Goal: Task Accomplishment & Management: Manage account settings

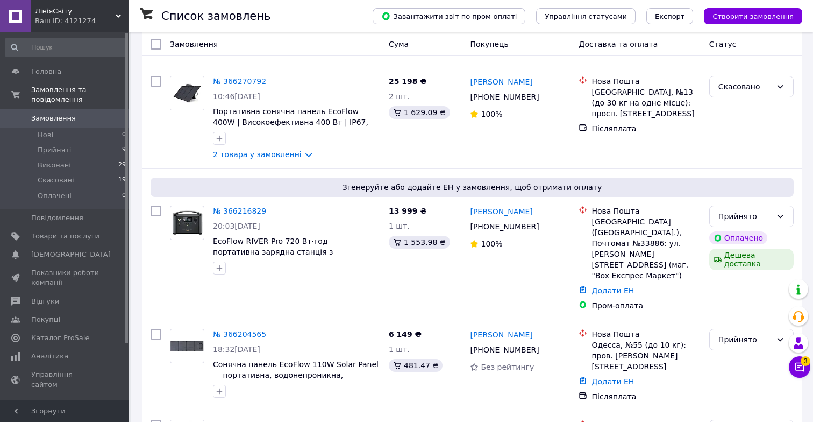
scroll to position [378, 0]
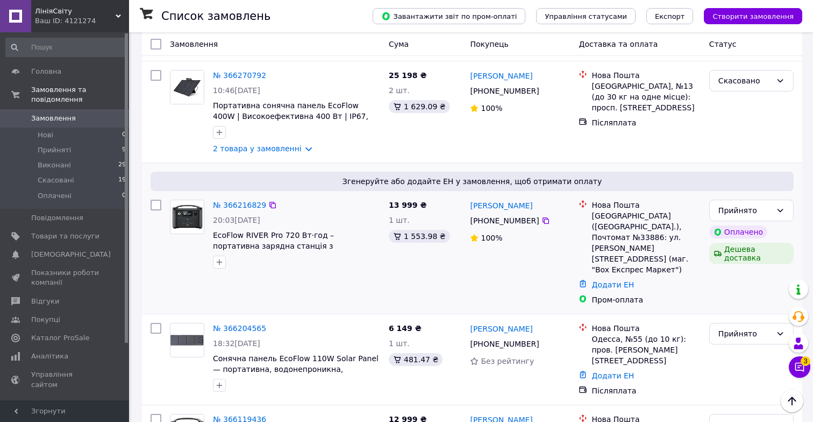
click at [602, 216] on div "[GEOGRAPHIC_DATA] ([GEOGRAPHIC_DATA].), Почтомат №33886: ул. [PERSON_NAME][STRE…" at bounding box center [646, 242] width 109 height 65
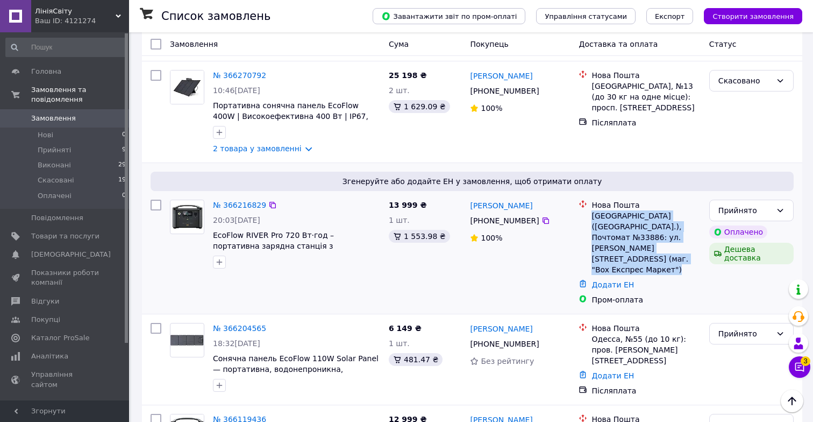
drag, startPoint x: 602, startPoint y: 216, endPoint x: 657, endPoint y: 251, distance: 65.3
click at [657, 251] on div "[GEOGRAPHIC_DATA] ([GEOGRAPHIC_DATA].), Почтомат №33886: ул. [PERSON_NAME][STRE…" at bounding box center [646, 242] width 109 height 65
drag, startPoint x: 657, startPoint y: 251, endPoint x: 603, endPoint y: 221, distance: 61.2
click at [603, 221] on div "[GEOGRAPHIC_DATA] ([GEOGRAPHIC_DATA].), Почтомат №33886: ул. [PERSON_NAME][STRE…" at bounding box center [646, 242] width 109 height 65
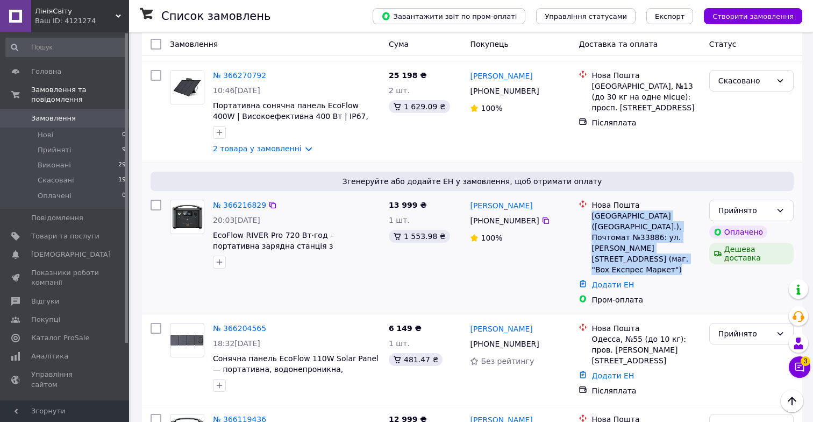
click at [603, 218] on div "[GEOGRAPHIC_DATA] ([GEOGRAPHIC_DATA].), Почтомат №33886: ул. [PERSON_NAME][STRE…" at bounding box center [646, 242] width 109 height 65
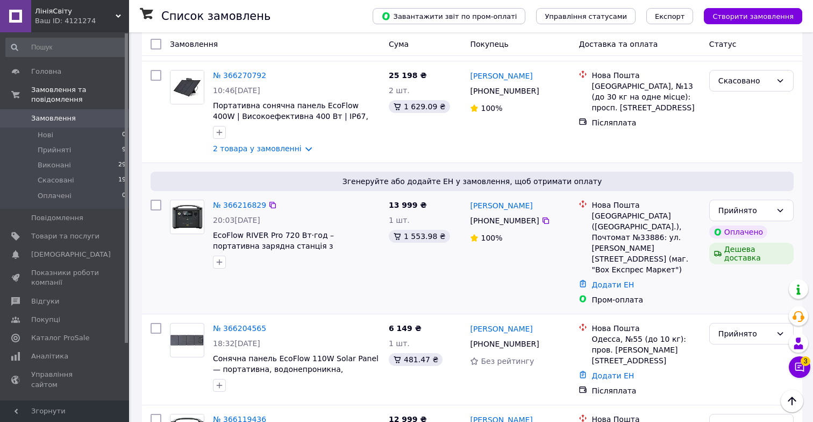
click at [603, 204] on div "Нова Пошта" at bounding box center [646, 205] width 109 height 11
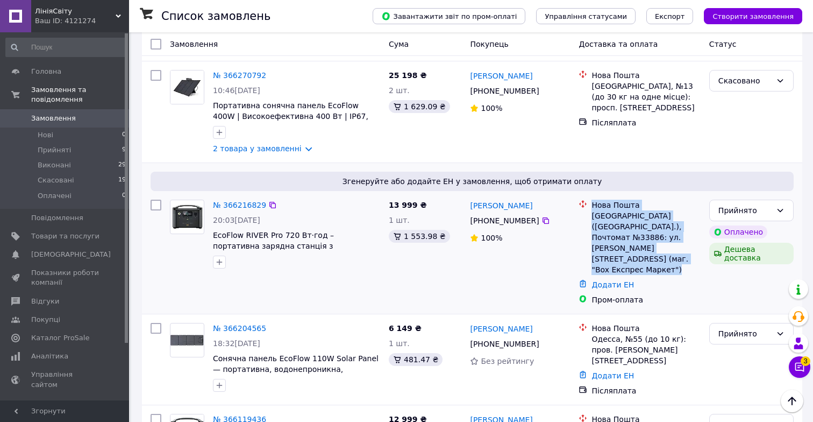
drag, startPoint x: 603, startPoint y: 204, endPoint x: 658, endPoint y: 249, distance: 71.1
click at [658, 249] on div "Нова Пошта [GEOGRAPHIC_DATA] ([GEOGRAPHIC_DATA].), Почтомат №33886: ул. [PERSON…" at bounding box center [645, 237] width 113 height 75
click at [658, 249] on div "[GEOGRAPHIC_DATA] ([GEOGRAPHIC_DATA].), Почтомат №33886: ул. [PERSON_NAME][STRE…" at bounding box center [646, 242] width 109 height 65
drag, startPoint x: 658, startPoint y: 249, endPoint x: 601, endPoint y: 205, distance: 72.2
click at [601, 205] on div "Нова Пошта [GEOGRAPHIC_DATA] ([GEOGRAPHIC_DATA].), Почтомат №33886: ул. [PERSON…" at bounding box center [645, 237] width 113 height 75
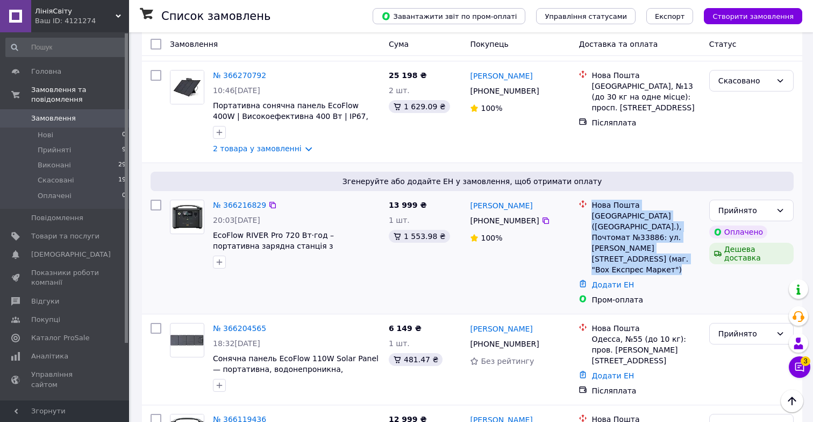
click at [599, 203] on div "Нова Пошта" at bounding box center [646, 205] width 109 height 11
drag, startPoint x: 599, startPoint y: 203, endPoint x: 653, endPoint y: 246, distance: 69.6
click at [653, 246] on div "Нова Пошта [GEOGRAPHIC_DATA] ([GEOGRAPHIC_DATA].), Почтомат №33886: ул. [PERSON…" at bounding box center [645, 237] width 113 height 75
click at [657, 247] on div "[GEOGRAPHIC_DATA] ([GEOGRAPHIC_DATA].), Почтомат №33886: ул. [PERSON_NAME][STRE…" at bounding box center [646, 242] width 109 height 65
drag, startPoint x: 658, startPoint y: 248, endPoint x: 599, endPoint y: 209, distance: 71.0
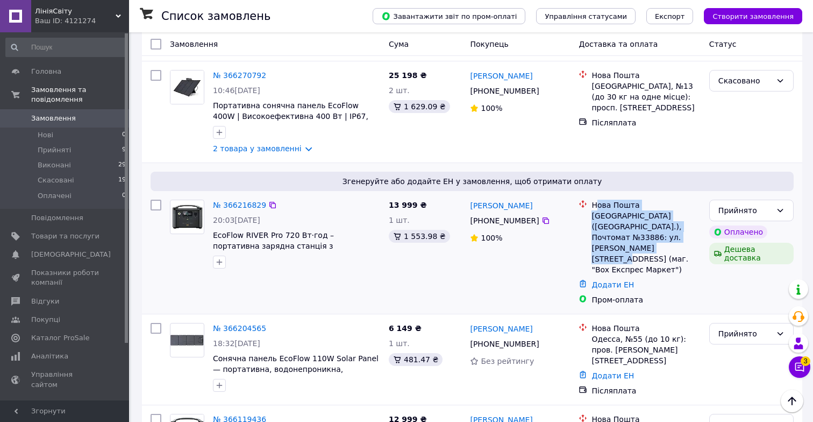
click at [599, 209] on div "Нова Пошта [GEOGRAPHIC_DATA] ([GEOGRAPHIC_DATA].), Почтомат №33886: ул. [PERSON…" at bounding box center [645, 237] width 113 height 75
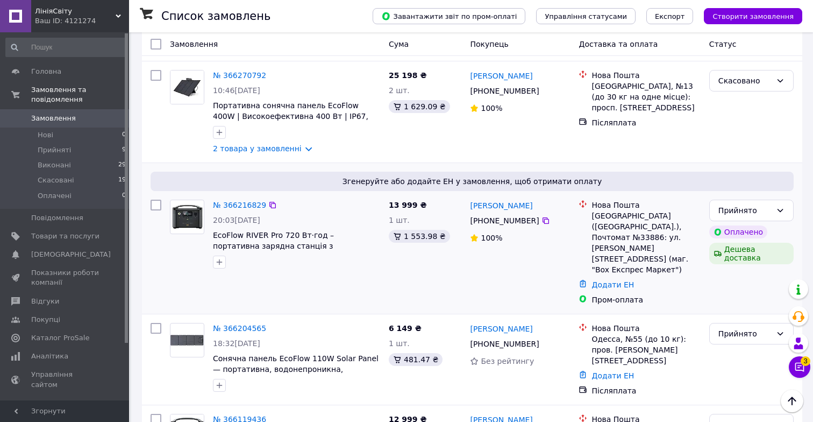
click at [597, 207] on div "Нова Пошта" at bounding box center [646, 205] width 109 height 11
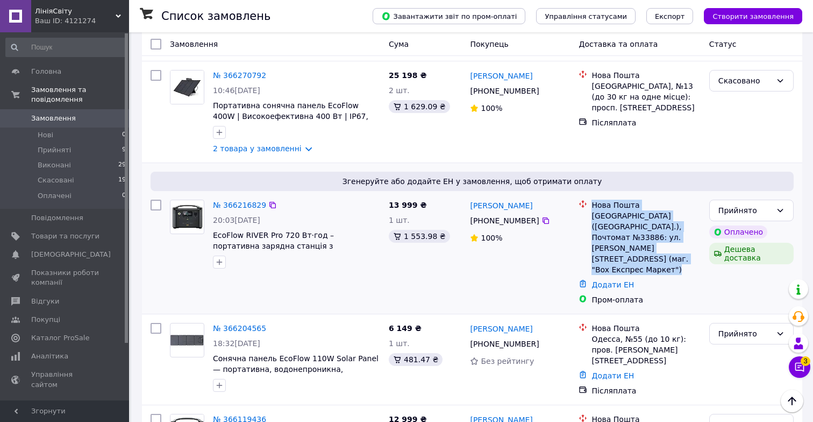
drag, startPoint x: 597, startPoint y: 207, endPoint x: 657, endPoint y: 246, distance: 71.4
click at [657, 246] on div "Нова Пошта [GEOGRAPHIC_DATA] ([GEOGRAPHIC_DATA].), Почтомат №33886: ул. [PERSON…" at bounding box center [645, 237] width 113 height 75
click at [657, 248] on div "[GEOGRAPHIC_DATA] ([GEOGRAPHIC_DATA].), Почтомат №33886: ул. [PERSON_NAME][STRE…" at bounding box center [646, 242] width 109 height 65
drag, startPoint x: 657, startPoint y: 248, endPoint x: 600, endPoint y: 210, distance: 68.9
click at [600, 210] on div "Нова Пошта [GEOGRAPHIC_DATA] ([GEOGRAPHIC_DATA].), Почтомат №33886: ул. [PERSON…" at bounding box center [645, 237] width 113 height 75
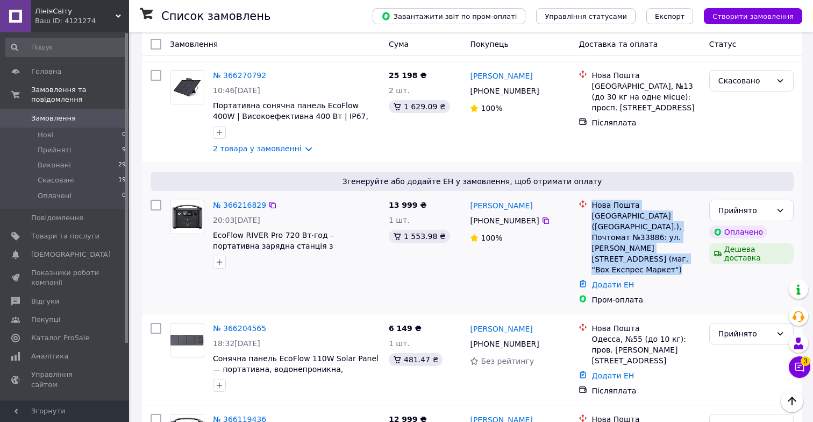
click at [601, 208] on div "Нова Пошта" at bounding box center [646, 205] width 109 height 11
drag, startPoint x: 601, startPoint y: 208, endPoint x: 656, endPoint y: 245, distance: 65.8
click at [656, 246] on div "Нова Пошта [GEOGRAPHIC_DATA] ([GEOGRAPHIC_DATA].), Почтомат №33886: ул. [PERSON…" at bounding box center [645, 237] width 113 height 75
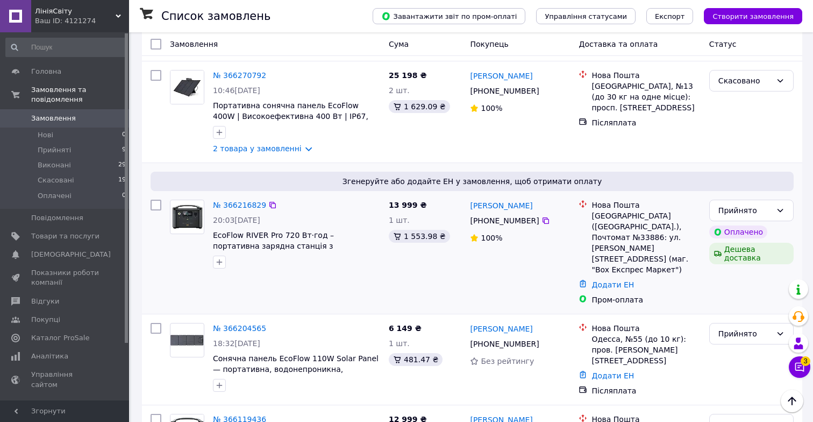
click at [564, 273] on div "[PERSON_NAME] [PHONE_NUMBER]%" at bounding box center [520, 252] width 109 height 114
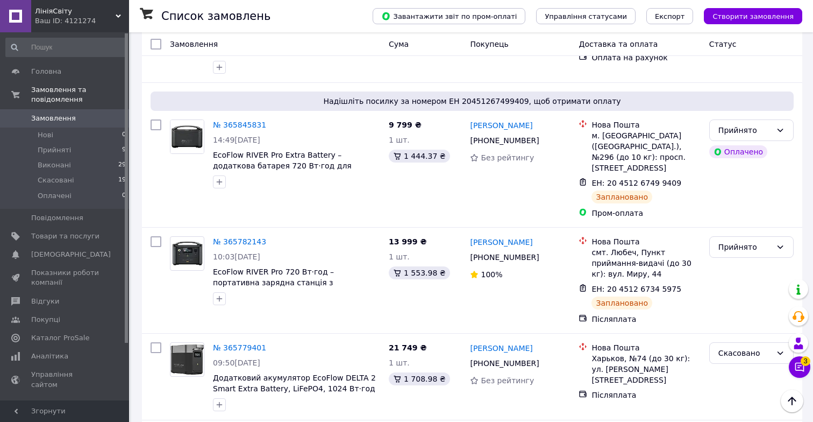
scroll to position [1434, 0]
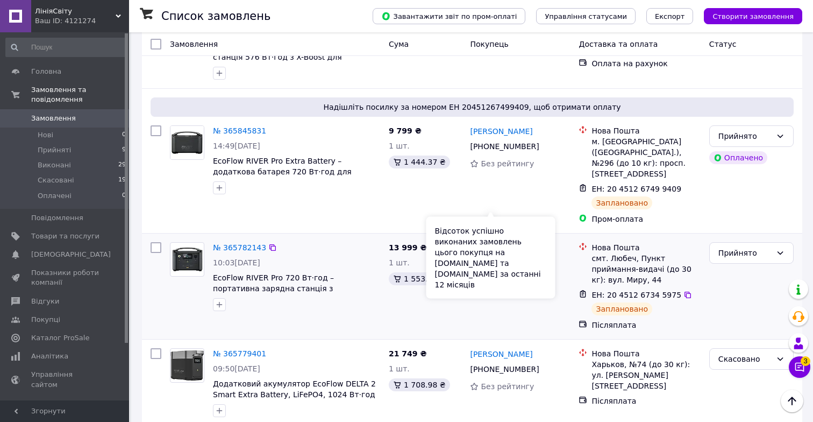
click at [498, 276] on span "100%" at bounding box center [492, 280] width 22 height 9
drag, startPoint x: 498, startPoint y: 206, endPoint x: 488, endPoint y: 205, distance: 10.3
click at [488, 276] on span "100%" at bounding box center [492, 280] width 22 height 9
drag, startPoint x: 488, startPoint y: 205, endPoint x: 499, endPoint y: 205, distance: 11.3
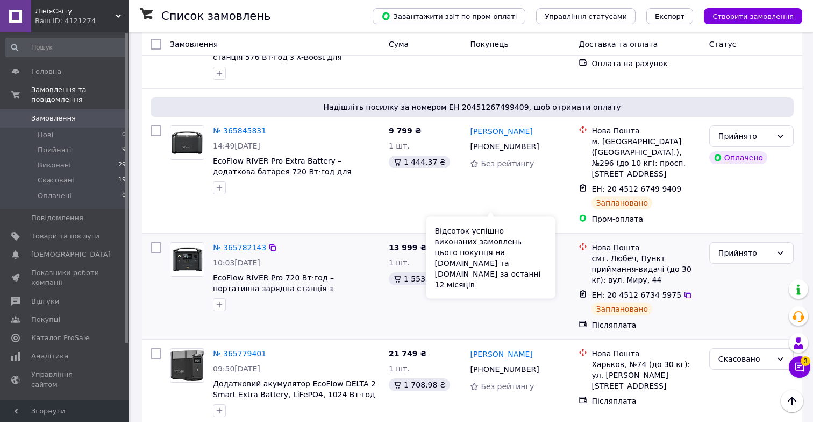
click at [499, 276] on span "100%" at bounding box center [492, 280] width 22 height 9
drag, startPoint x: 499, startPoint y: 205, endPoint x: 488, endPoint y: 204, distance: 11.3
click at [488, 276] on span "100%" at bounding box center [492, 280] width 22 height 9
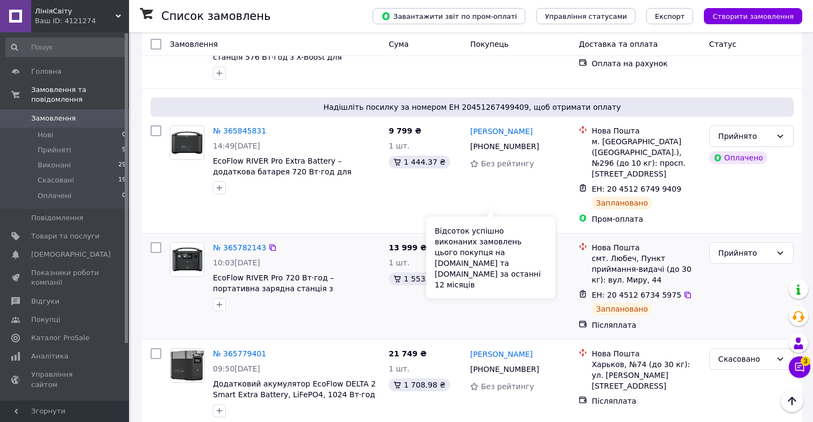
drag, startPoint x: 488, startPoint y: 204, endPoint x: 495, endPoint y: 204, distance: 7.0
click at [495, 276] on span "100%" at bounding box center [492, 280] width 22 height 9
drag, startPoint x: 495, startPoint y: 204, endPoint x: 488, endPoint y: 204, distance: 7.0
click at [488, 276] on span "100%" at bounding box center [492, 280] width 22 height 9
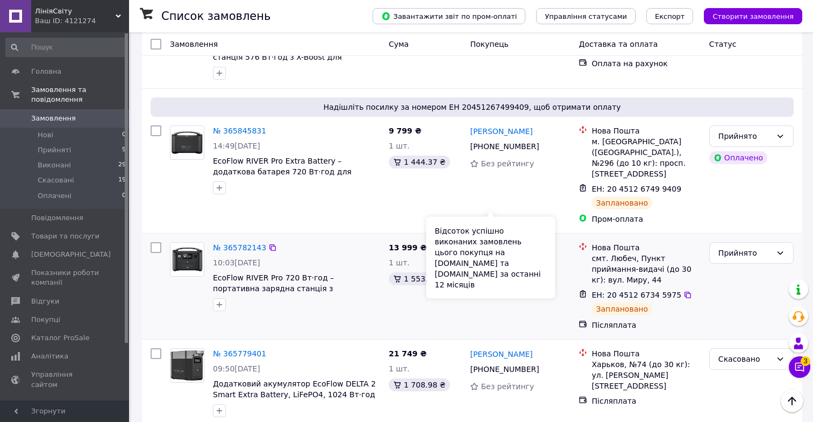
click at [488, 276] on span "100%" at bounding box center [492, 280] width 22 height 9
drag, startPoint x: 488, startPoint y: 204, endPoint x: 496, endPoint y: 204, distance: 8.6
click at [496, 276] on span "100%" at bounding box center [492, 280] width 22 height 9
click at [488, 276] on span "100%" at bounding box center [492, 280] width 22 height 9
click at [490, 276] on span "100%" at bounding box center [492, 280] width 22 height 9
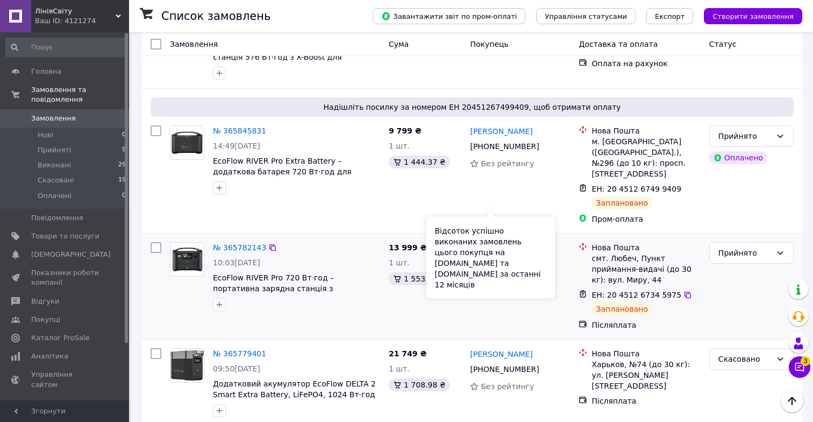
click at [490, 276] on span "100%" at bounding box center [492, 280] width 22 height 9
click at [491, 276] on span "100%" at bounding box center [492, 280] width 22 height 9
click at [488, 276] on span "100%" at bounding box center [492, 280] width 22 height 9
drag, startPoint x: 482, startPoint y: 205, endPoint x: 498, endPoint y: 205, distance: 16.1
click at [498, 276] on span "100%" at bounding box center [492, 280] width 22 height 9
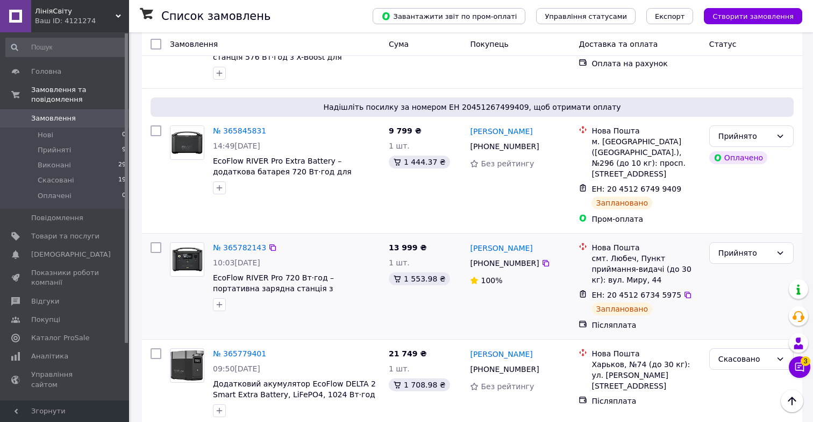
click at [637, 253] on div "смт. Любеч, Пункт приймання-видачі (до 30 кг): вул. Миру, 44" at bounding box center [646, 269] width 109 height 32
drag, startPoint x: 637, startPoint y: 205, endPoint x: 599, endPoint y: 176, distance: 48.0
click at [599, 242] on div "Нова Пошта смт. Любеч, Пункт приймання-видачі (до 30 кг): вул. Миру, 44" at bounding box center [645, 263] width 113 height 43
click at [597, 253] on div "смт. Любеч, Пункт приймання-видачі (до 30 кг): вул. Миру, 44" at bounding box center [646, 269] width 109 height 32
click at [600, 253] on div "смт. Любеч, Пункт приймання-видачі (до 30 кг): вул. Миру, 44" at bounding box center [646, 269] width 109 height 32
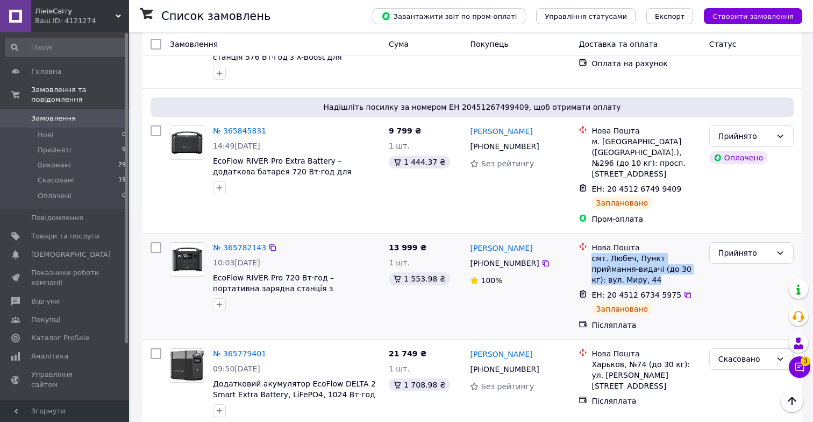
drag, startPoint x: 600, startPoint y: 183, endPoint x: 637, endPoint y: 202, distance: 42.1
click at [637, 253] on div "смт. Любеч, Пункт приймання-видачі (до 30 кг): вул. Миру, 44" at bounding box center [646, 269] width 109 height 32
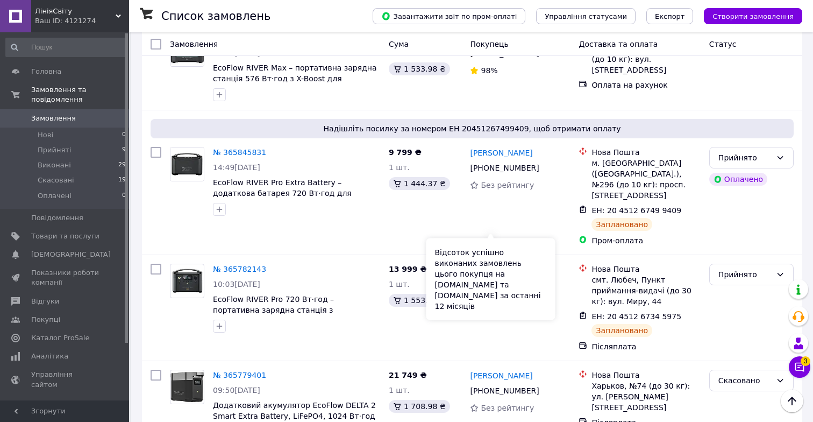
click at [493, 252] on div "Відсоток успішно виконаних замовлень цього покупця на [DOMAIN_NAME] та [DOMAIN_…" at bounding box center [490, 279] width 129 height 82
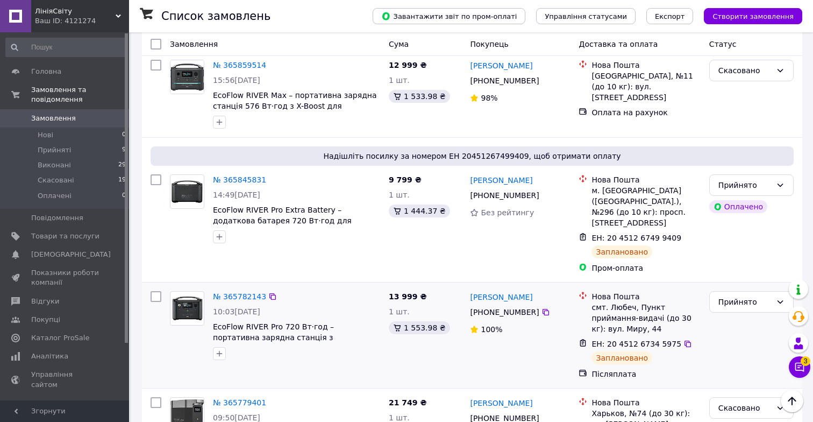
scroll to position [1384, 0]
click at [241, 293] on link "№ 365782143" at bounding box center [239, 297] width 53 height 9
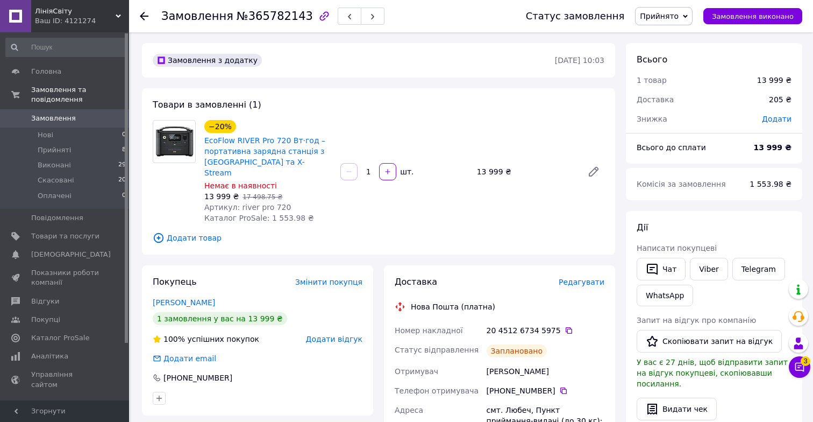
click at [593, 277] on span "Редагувати" at bounding box center [582, 281] width 46 height 9
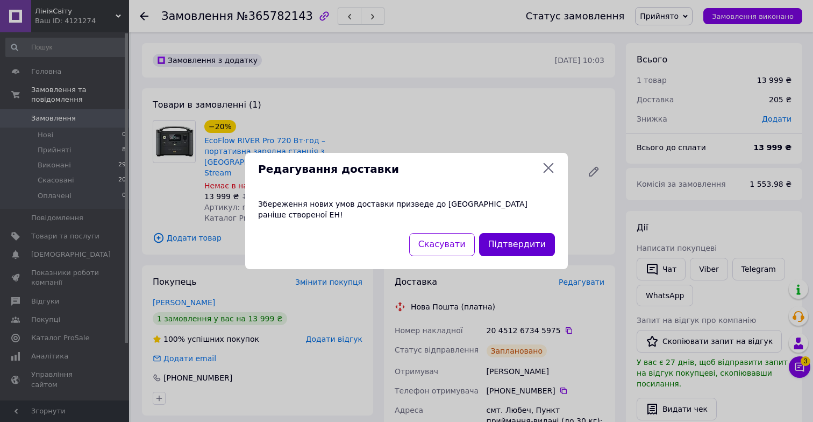
click at [518, 233] on button "Підтвердити" at bounding box center [517, 244] width 76 height 23
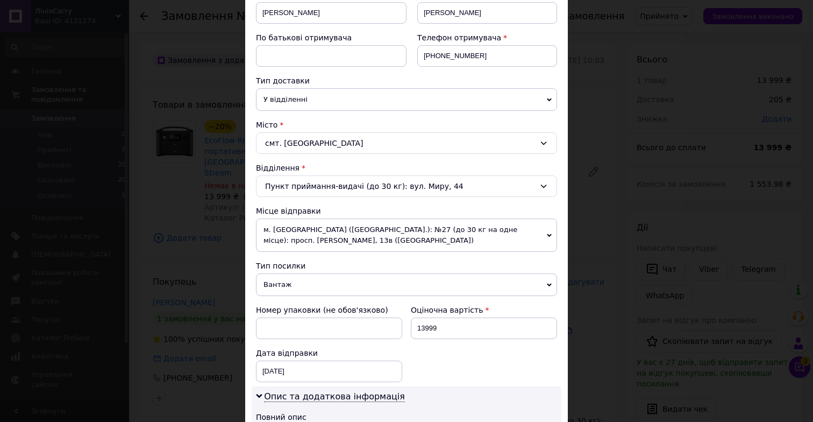
scroll to position [357, 0]
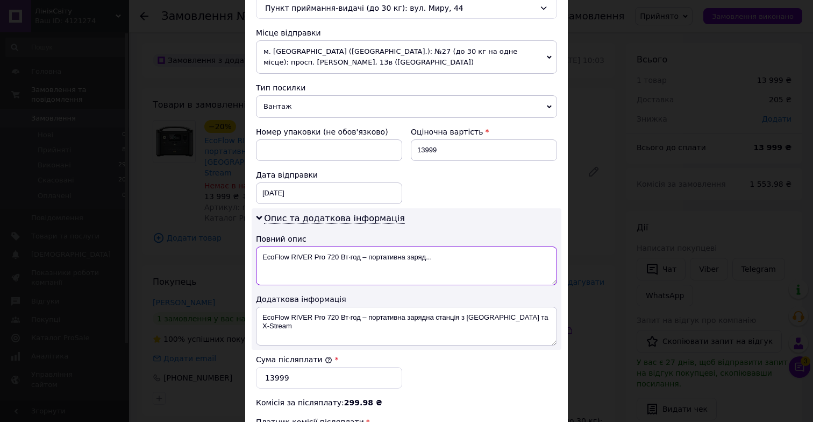
click at [435, 261] on textarea "EcoFlow RIVER Pro 720 Вт·год – портативна заряд..." at bounding box center [406, 265] width 301 height 39
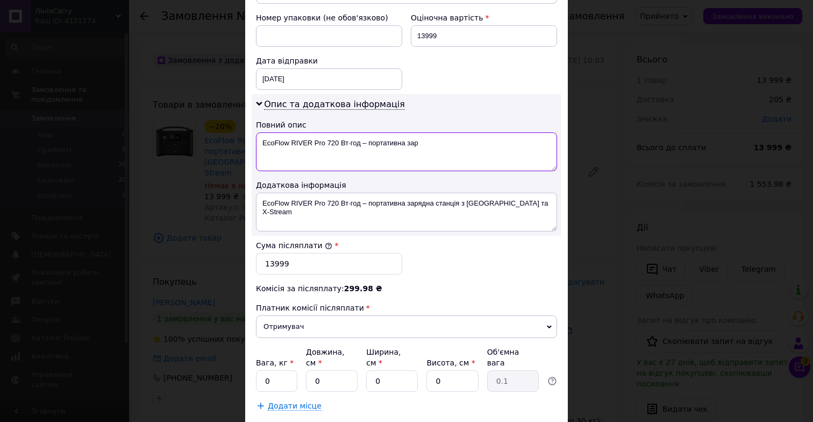
scroll to position [541, 0]
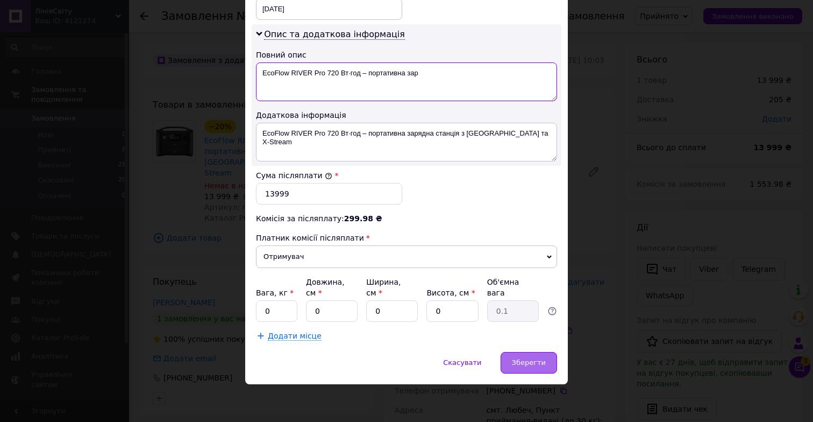
type textarea "EcoFlow RIVER Pro 720 Вт·год – портативна зар"
click at [517, 360] on span "Зберегти" at bounding box center [529, 362] width 34 height 8
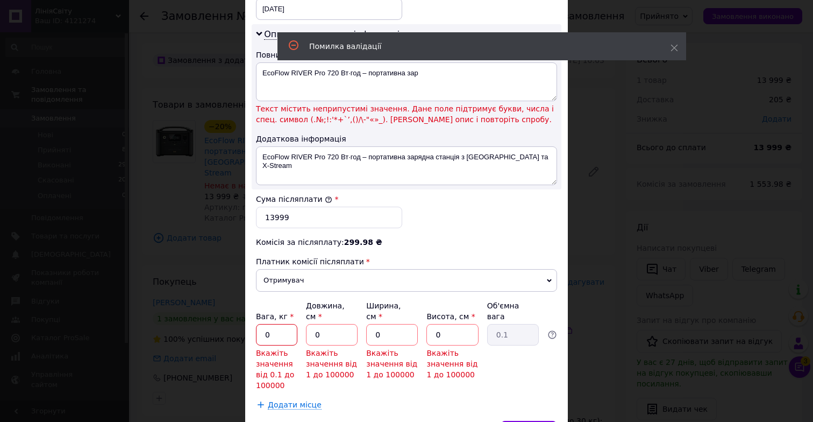
click at [289, 335] on input "0" at bounding box center [276, 335] width 41 height 22
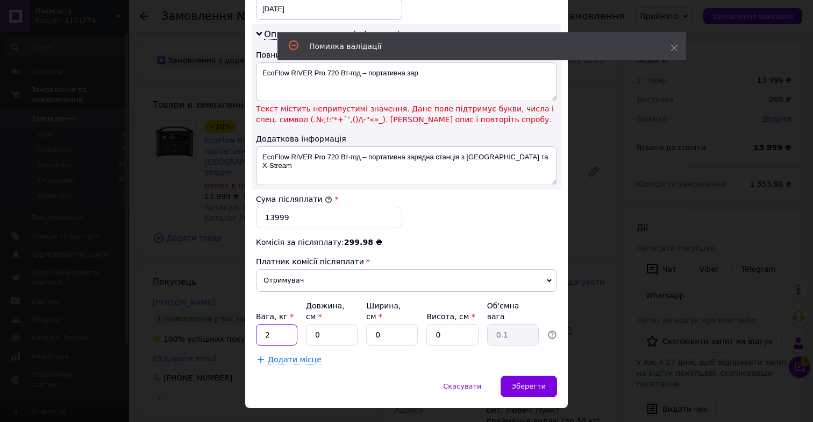
type input "2"
click at [314, 334] on input "0" at bounding box center [332, 335] width 52 height 22
type input "40"
click at [372, 336] on input "0" at bounding box center [392, 335] width 52 height 22
type input "40"
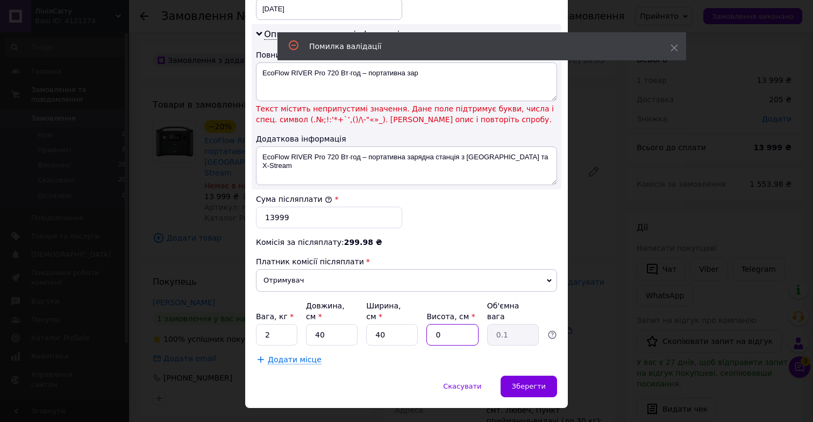
type input "40"
type input "16"
click at [428, 338] on input "40" at bounding box center [452, 335] width 52 height 22
type input "40"
click at [528, 390] on div "Зберегти" at bounding box center [529, 386] width 56 height 22
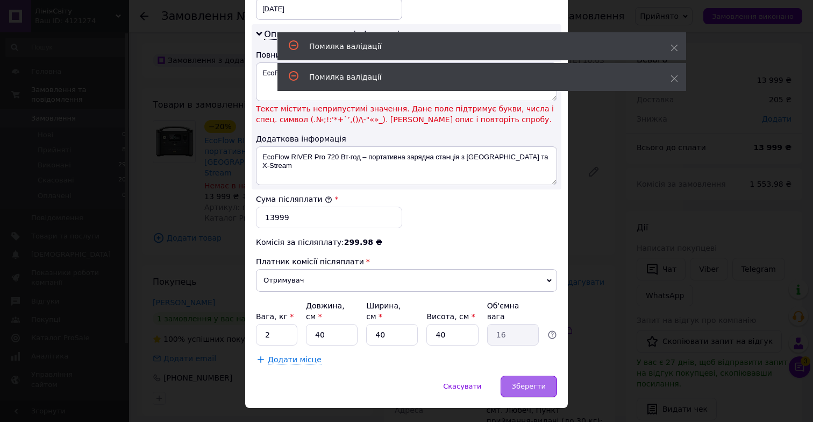
click at [531, 384] on span "Зберегти" at bounding box center [529, 386] width 34 height 8
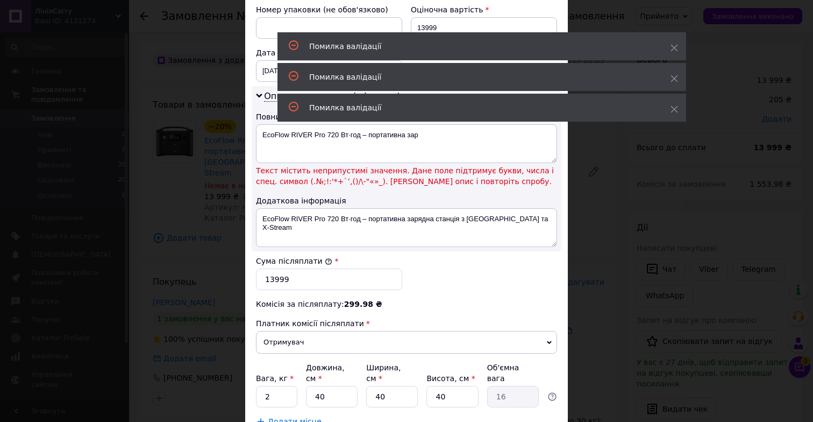
scroll to position [466, 0]
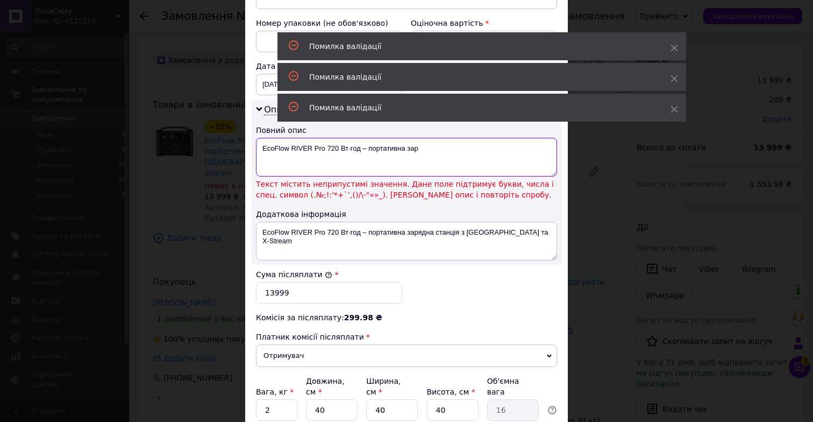
drag, startPoint x: 309, startPoint y: 151, endPoint x: 511, endPoint y: 149, distance: 202.2
click at [509, 149] on textarea "EcoFlow RIVER Pro 720 Вт·год – портативна зар" at bounding box center [406, 157] width 301 height 39
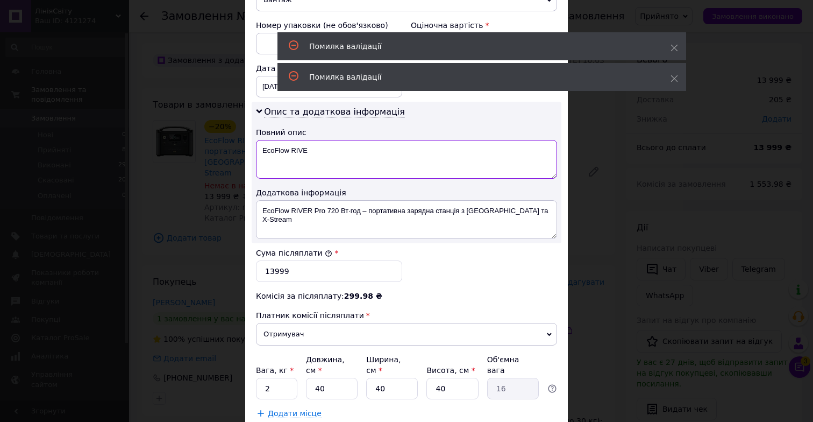
scroll to position [541, 0]
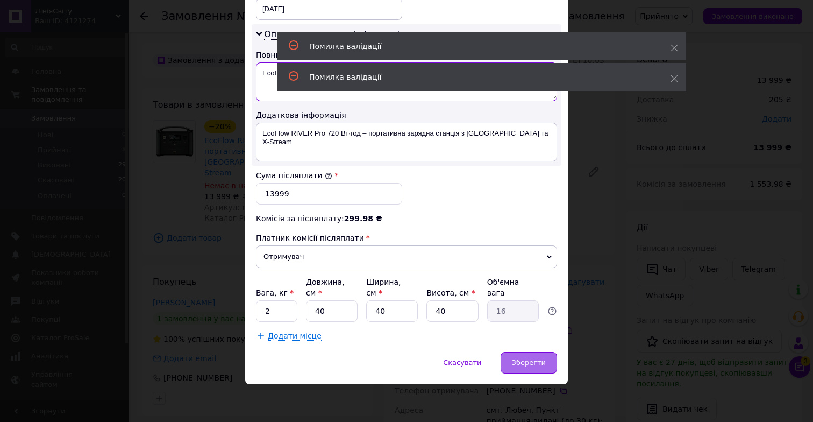
type textarea "EcoFlow RIVE"
click at [537, 354] on div "Зберегти" at bounding box center [529, 363] width 56 height 22
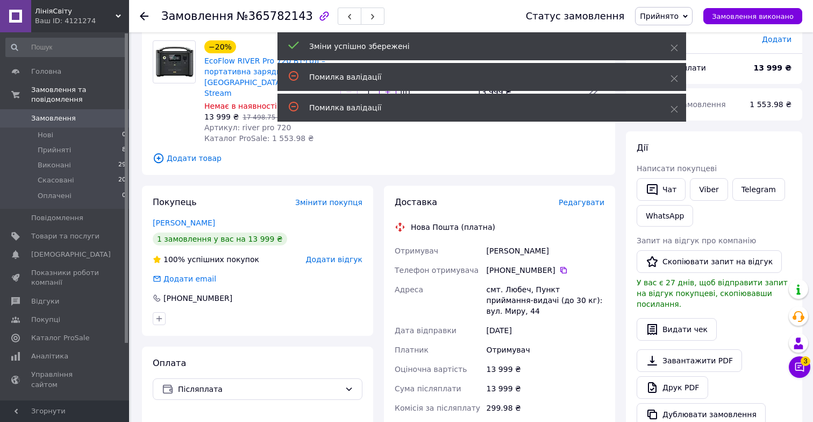
scroll to position [0, 0]
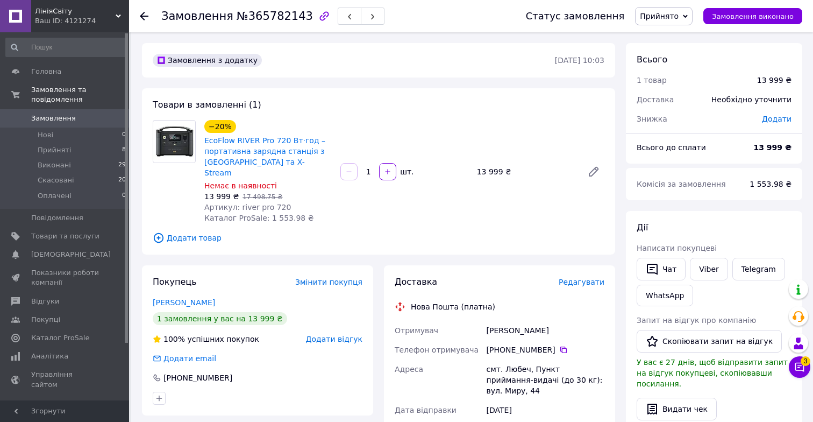
click at [693, 20] on span "Прийнято" at bounding box center [664, 16] width 58 height 18
click at [680, 56] on li "Скасовано" at bounding box center [664, 54] width 56 height 16
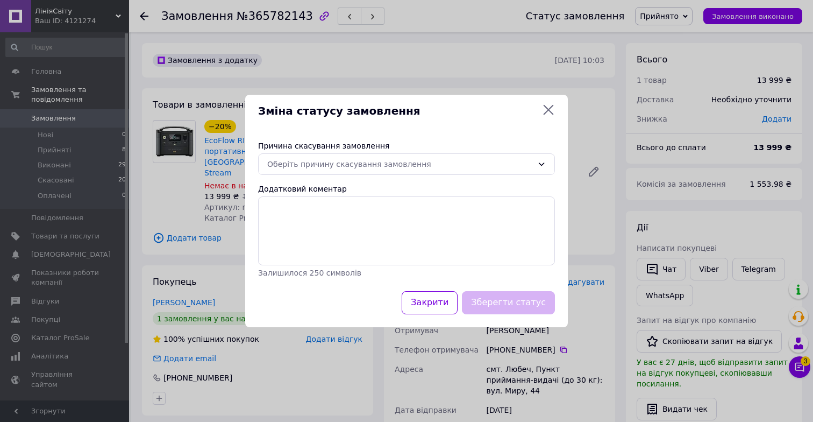
click at [452, 176] on div "Причина скасування замовлення Оберіть причину скасування замовлення Додатковий …" at bounding box center [406, 208] width 323 height 163
click at [457, 169] on div "Оберіть причину скасування замовлення" at bounding box center [400, 164] width 266 height 12
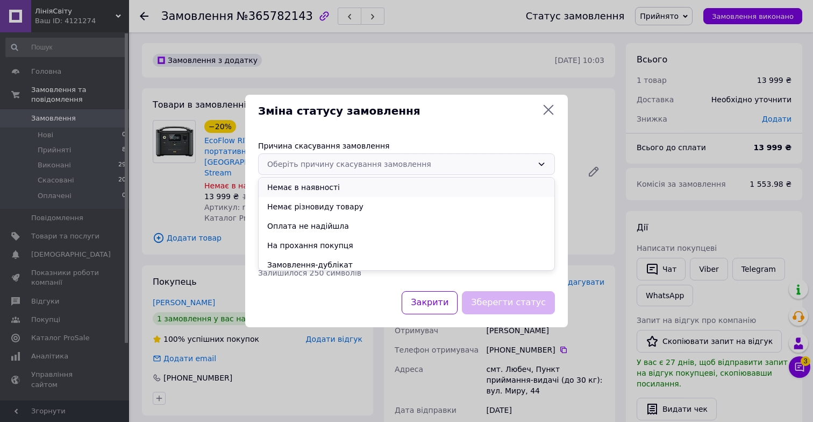
click at [468, 193] on li "Немає в наявності" at bounding box center [407, 186] width 296 height 19
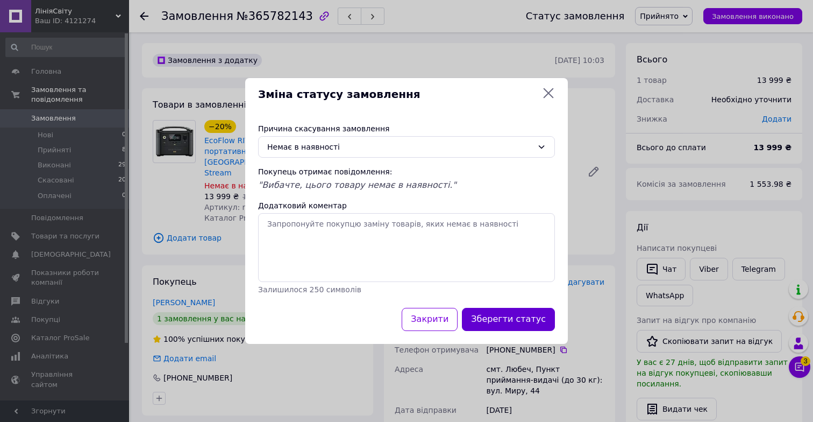
click at [500, 316] on button "Зберегти статус" at bounding box center [508, 319] width 93 height 23
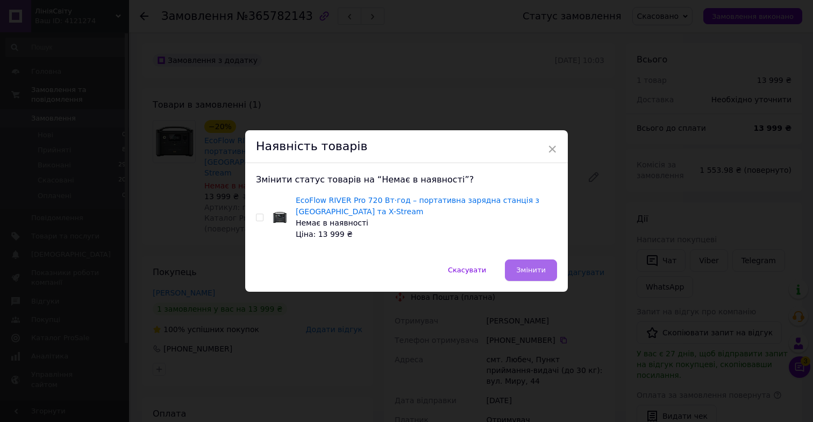
click at [514, 271] on button "Змінити" at bounding box center [531, 270] width 52 height 22
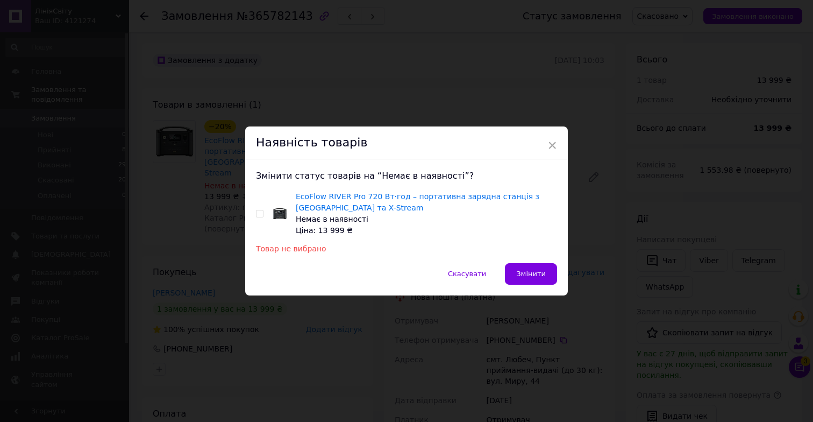
click at [256, 211] on input "checkbox" at bounding box center [259, 213] width 7 height 7
checkbox input "true"
click at [539, 272] on span "Змінити" at bounding box center [531, 273] width 30 height 8
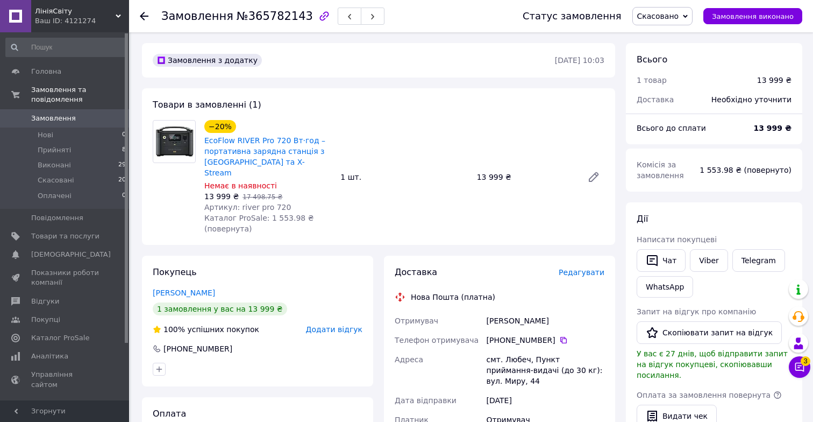
click at [144, 17] on icon at bounding box center [144, 16] width 9 height 9
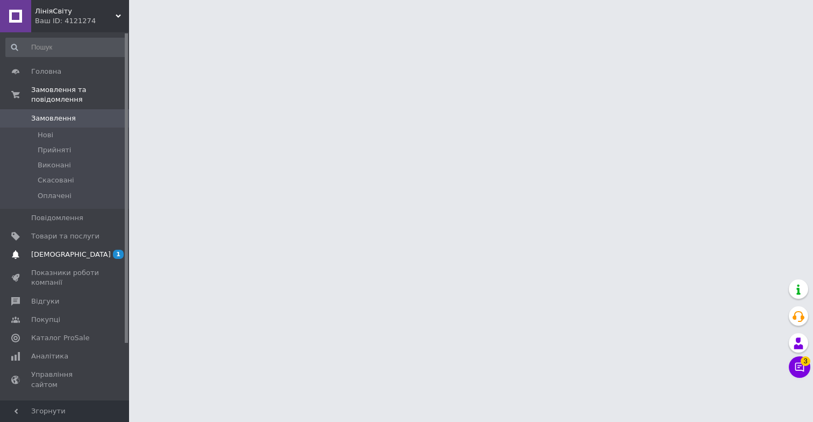
click at [98, 259] on span "[DEMOGRAPHIC_DATA]" at bounding box center [65, 255] width 68 height 10
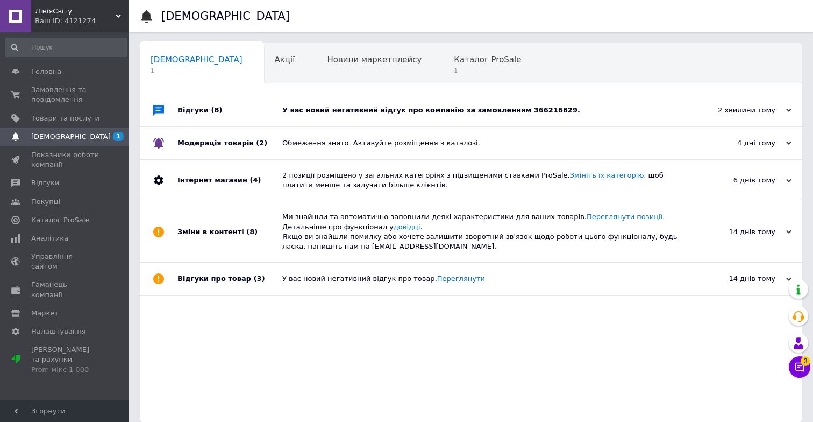
click at [440, 118] on div "У вас новий негативний відгук про компанію за замовленням 366216829." at bounding box center [483, 110] width 402 height 32
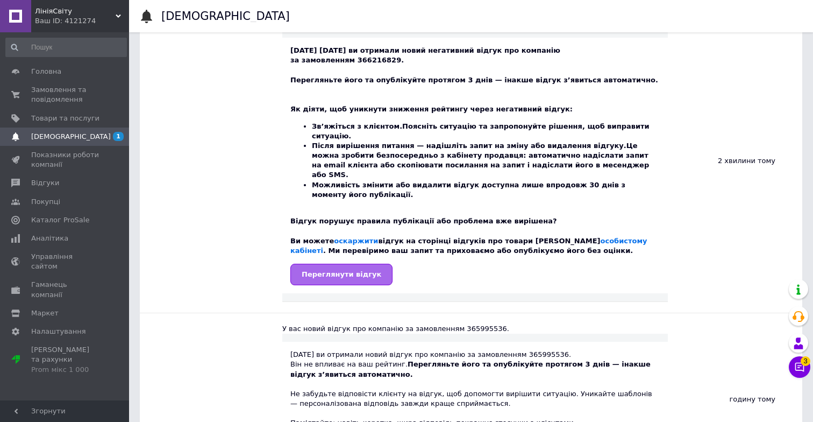
scroll to position [123, 0]
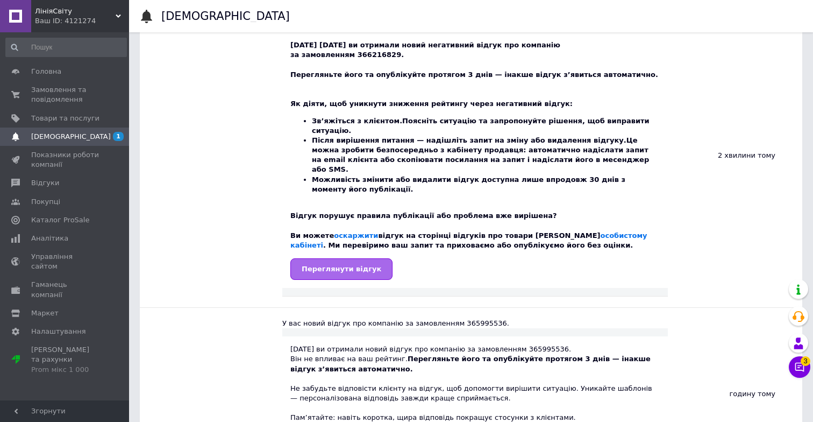
click at [345, 265] on span "Переглянути відгук" at bounding box center [342, 269] width 80 height 8
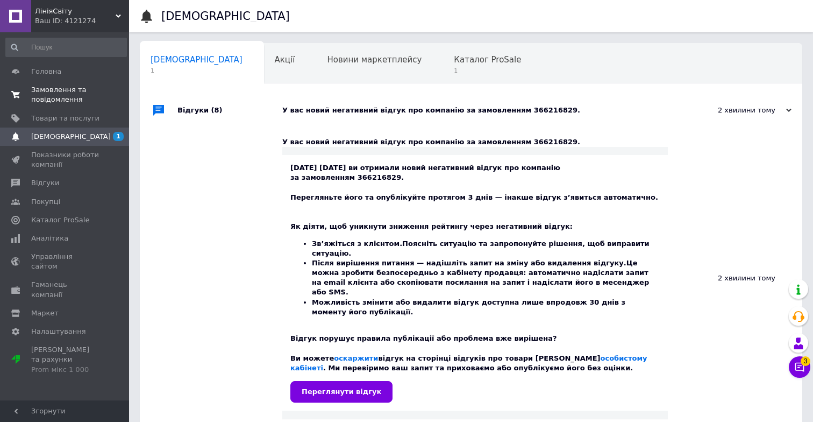
click at [63, 86] on span "Замовлення та повідомлення" at bounding box center [65, 94] width 68 height 19
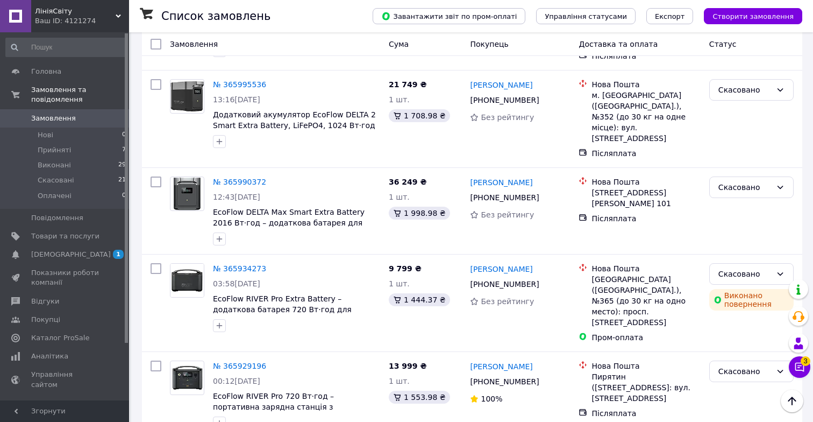
scroll to position [990, 0]
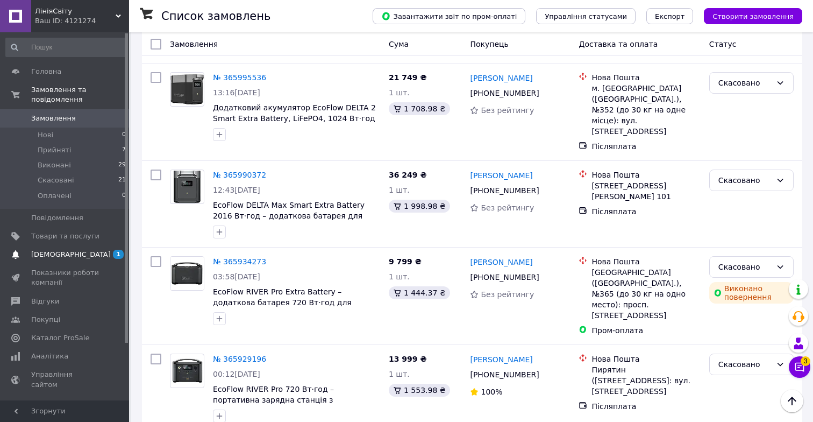
click at [87, 250] on span "[DEMOGRAPHIC_DATA]" at bounding box center [65, 255] width 68 height 10
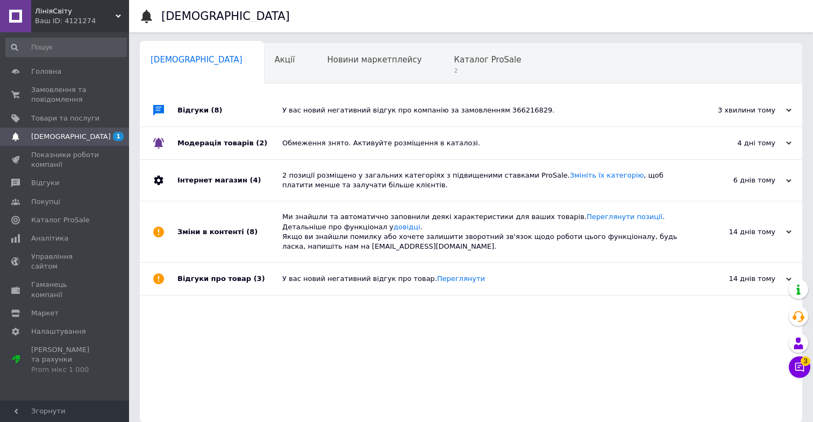
click at [432, 98] on div "У вас новий негативний відгук про компанію за замовленням 366216829." at bounding box center [483, 110] width 402 height 32
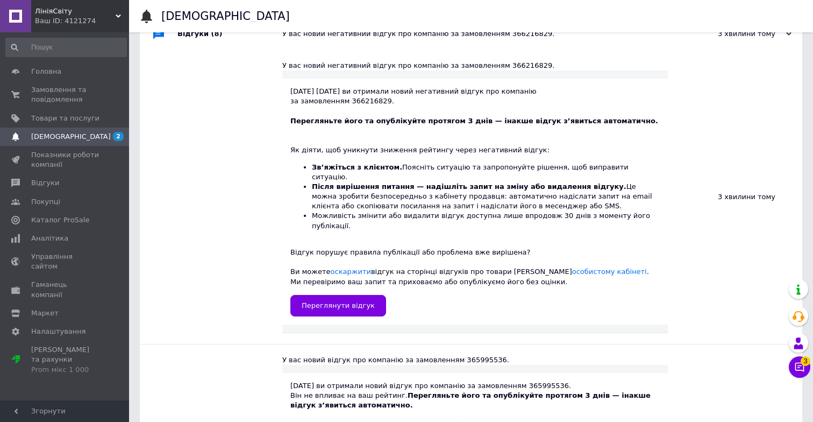
scroll to position [77, 0]
click at [348, 267] on link "оскаржити" at bounding box center [351, 271] width 40 height 8
click at [87, 185] on span "Відгуки" at bounding box center [65, 183] width 68 height 10
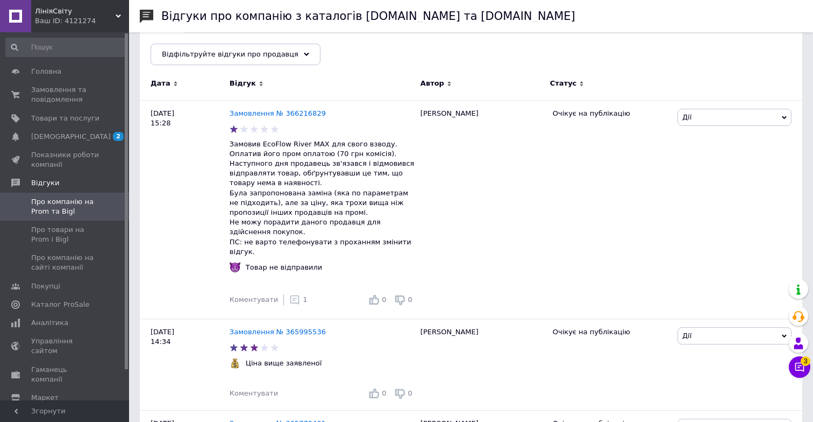
scroll to position [132, 0]
click at [729, 120] on span "Дії" at bounding box center [735, 116] width 114 height 17
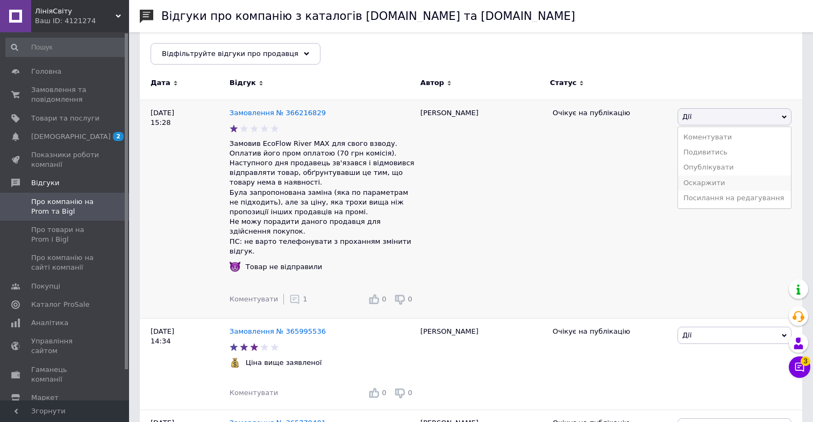
click at [730, 181] on li "Оскаржити" at bounding box center [734, 182] width 113 height 15
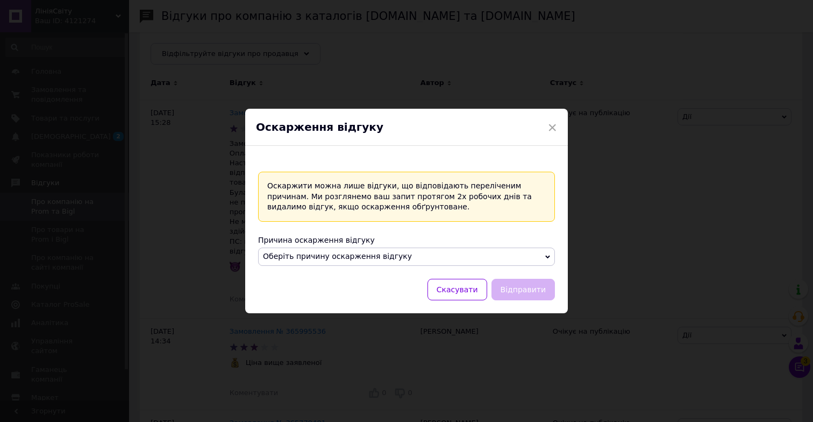
click at [532, 255] on span "Оберіть причину оскарження відгуку" at bounding box center [406, 256] width 297 height 18
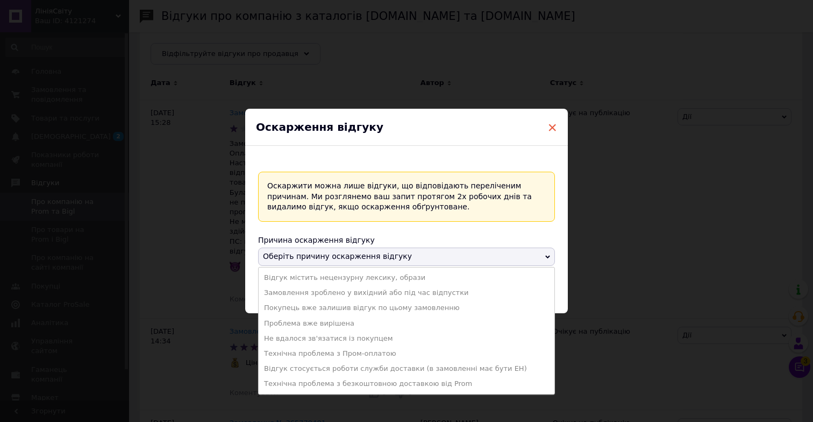
click at [547, 124] on span "×" at bounding box center [552, 127] width 10 height 18
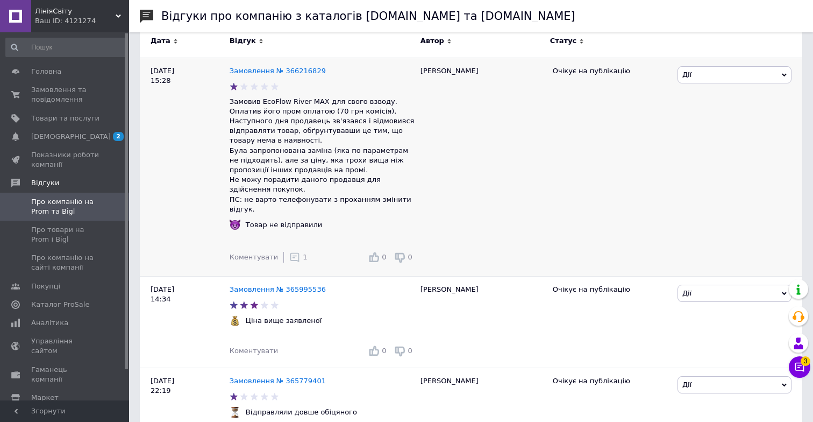
scroll to position [154, 0]
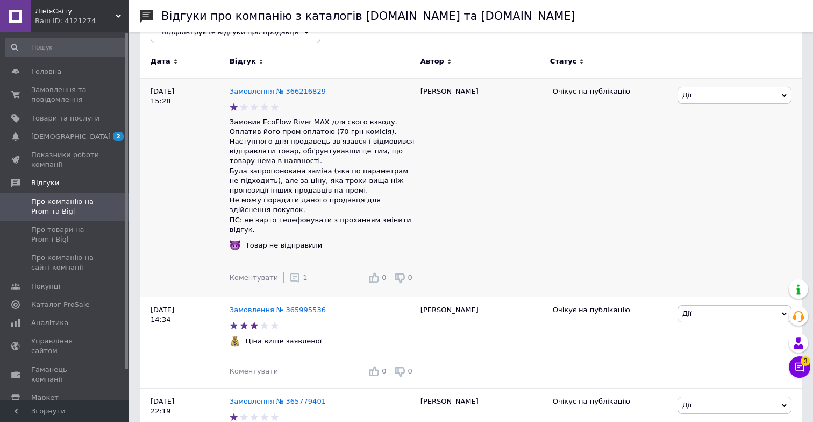
click at [742, 95] on span "Дії" at bounding box center [735, 95] width 114 height 17
click at [731, 166] on li "Оскаржити" at bounding box center [734, 161] width 113 height 15
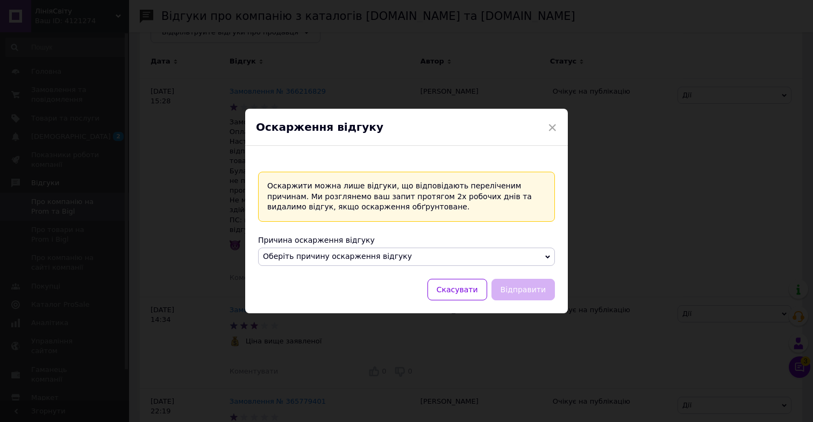
click at [394, 257] on span "Оберіть причину оскарження відгуку" at bounding box center [337, 256] width 149 height 9
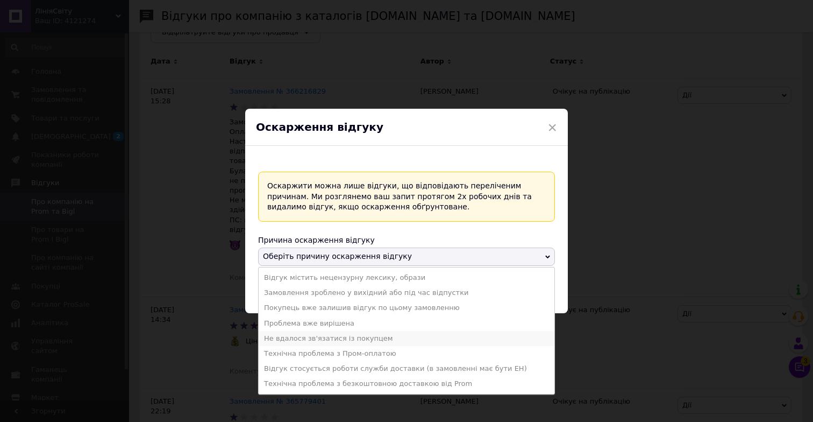
click at [481, 337] on li "Не вдалося зв'язатися із покупцем" at bounding box center [407, 338] width 296 height 15
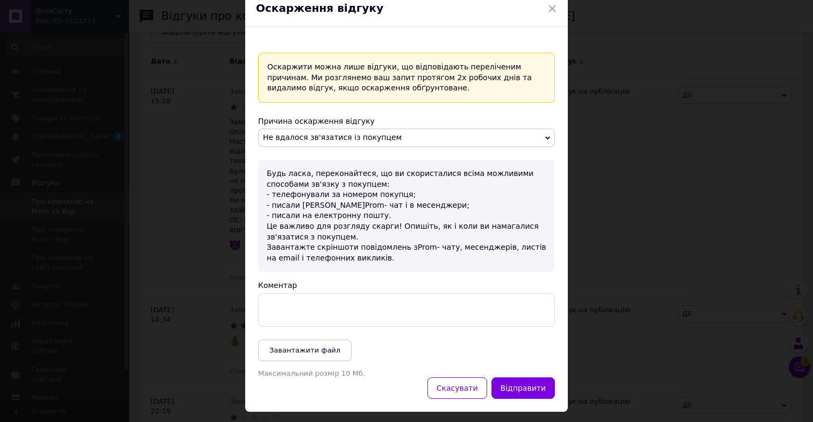
scroll to position [39, 0]
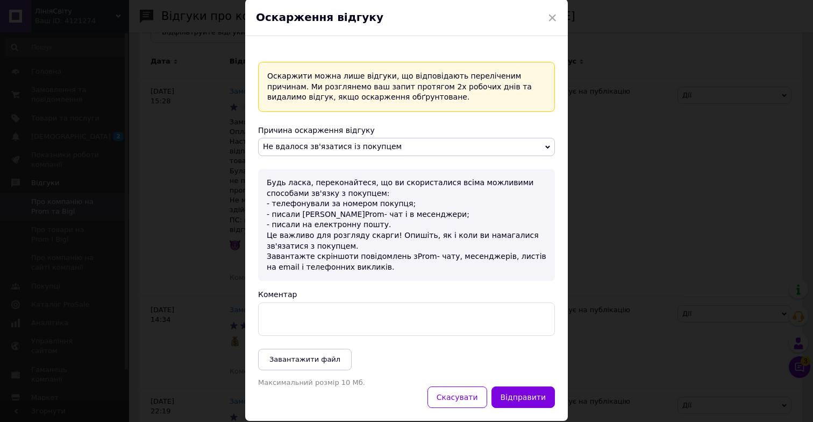
click at [499, 148] on span "Не вдалося зв'язатися із покупцем" at bounding box center [406, 147] width 297 height 18
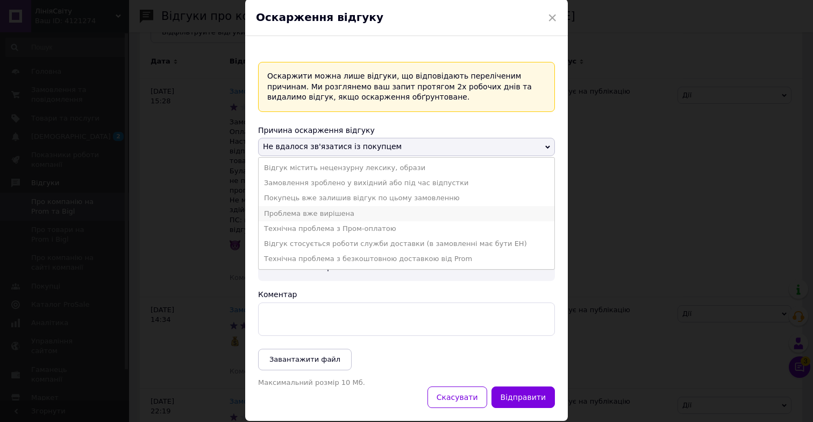
click at [499, 218] on li "Проблема вже вирішена" at bounding box center [407, 213] width 296 height 15
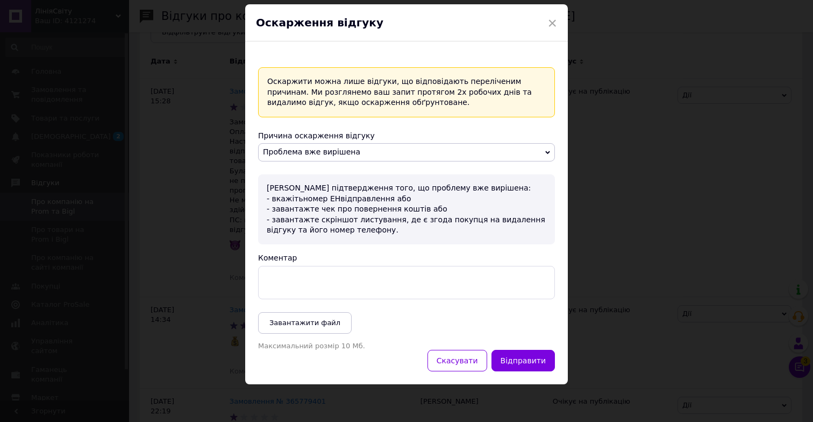
scroll to position [33, 0]
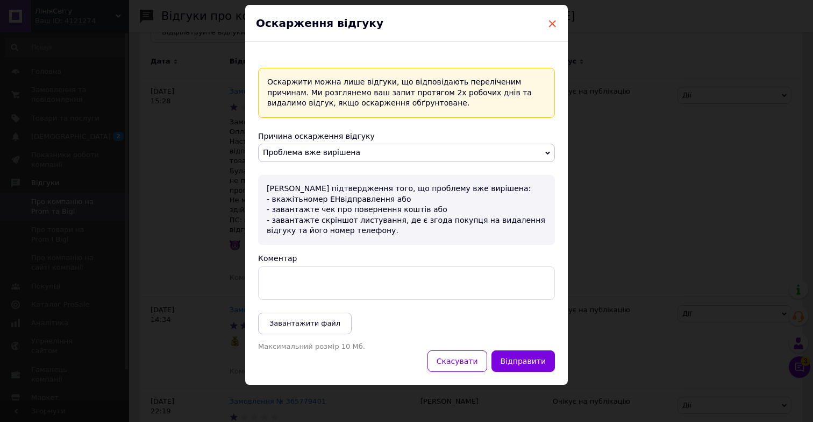
click at [551, 23] on span "×" at bounding box center [552, 24] width 10 height 18
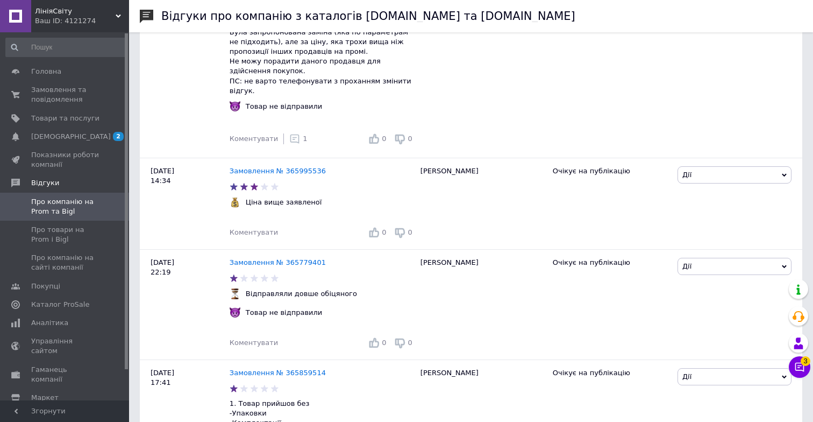
scroll to position [0, 0]
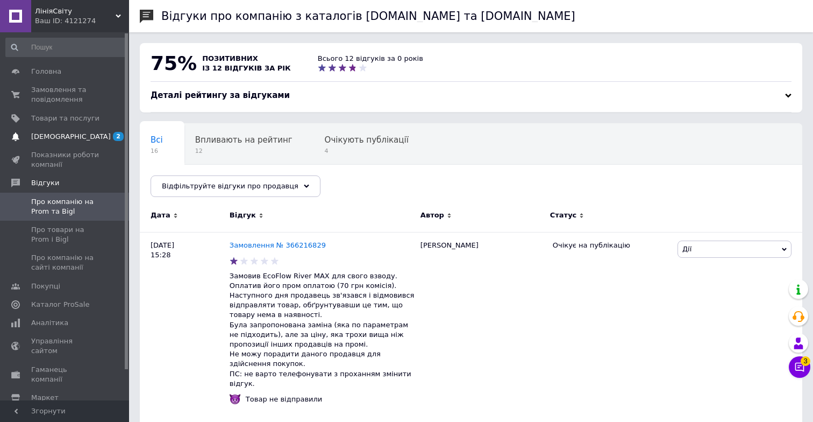
click at [81, 135] on span "[DEMOGRAPHIC_DATA]" at bounding box center [65, 137] width 68 height 10
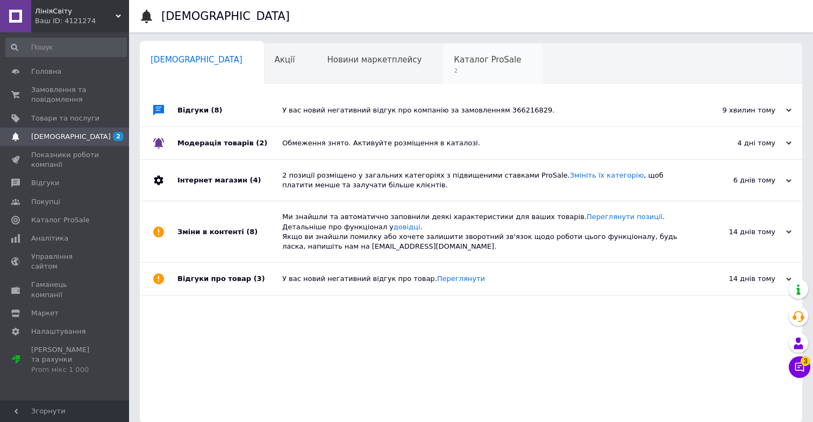
click at [454, 64] on span "Каталог ProSale" at bounding box center [487, 60] width 67 height 10
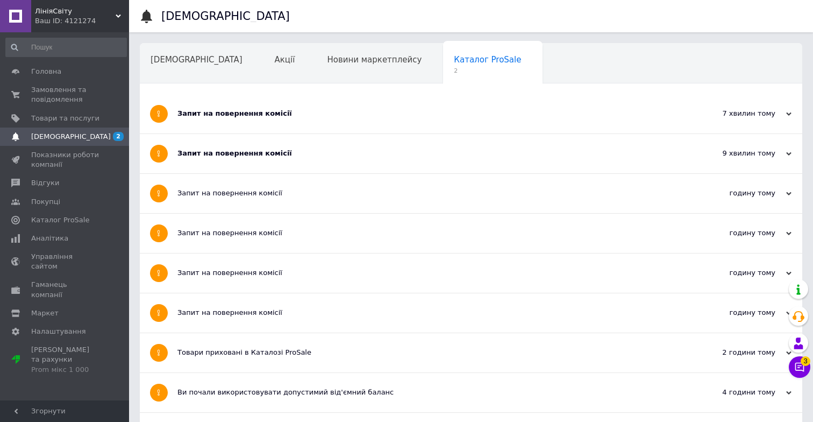
click at [426, 148] on div "Запит на повернення комісії" at bounding box center [430, 153] width 507 height 10
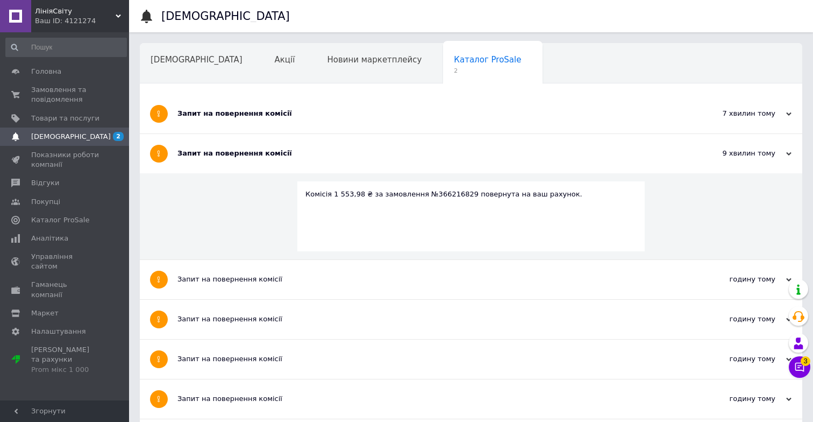
click at [436, 113] on div "Запит на повернення комісії" at bounding box center [430, 114] width 507 height 10
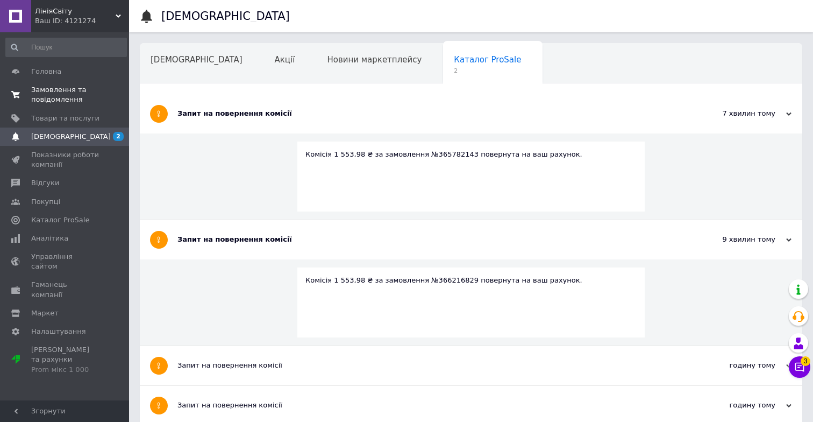
click at [72, 105] on link "Замовлення та повідомлення 0 0" at bounding box center [66, 95] width 132 height 28
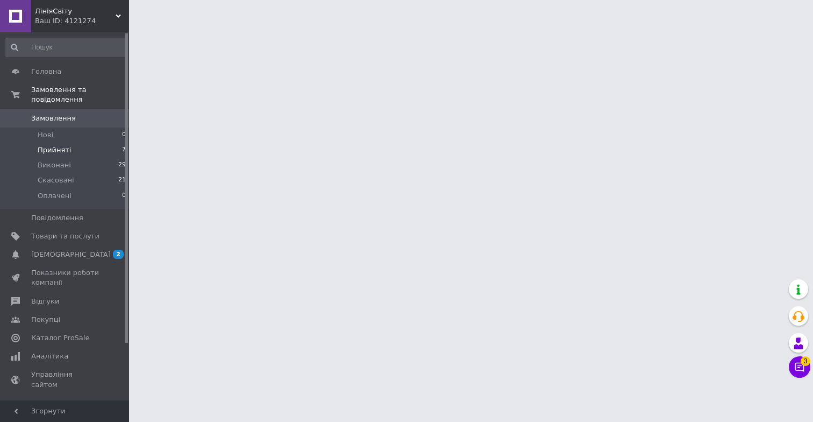
click at [116, 153] on li "Прийняті 7" at bounding box center [66, 150] width 132 height 15
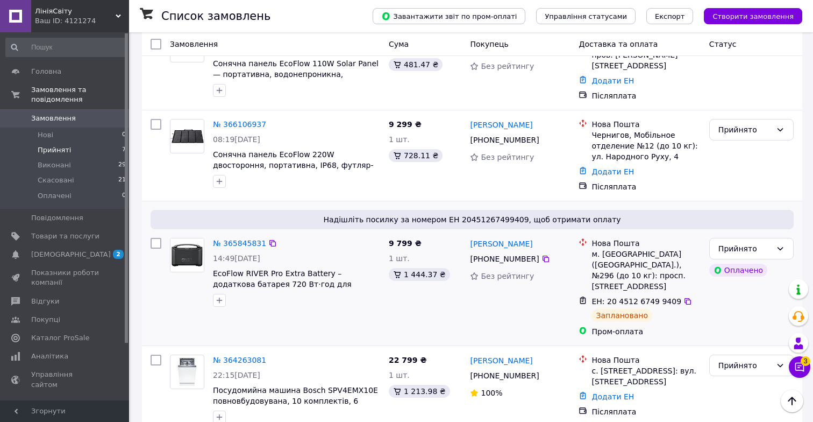
scroll to position [451, 0]
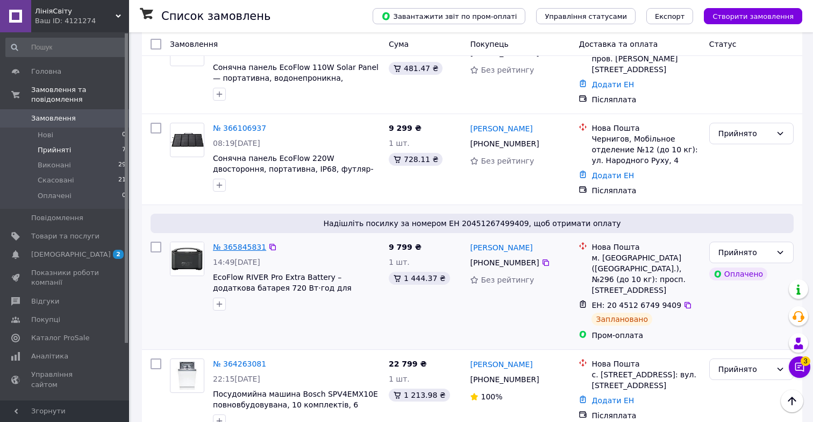
click at [254, 243] on link "№ 365845831" at bounding box center [239, 247] width 53 height 9
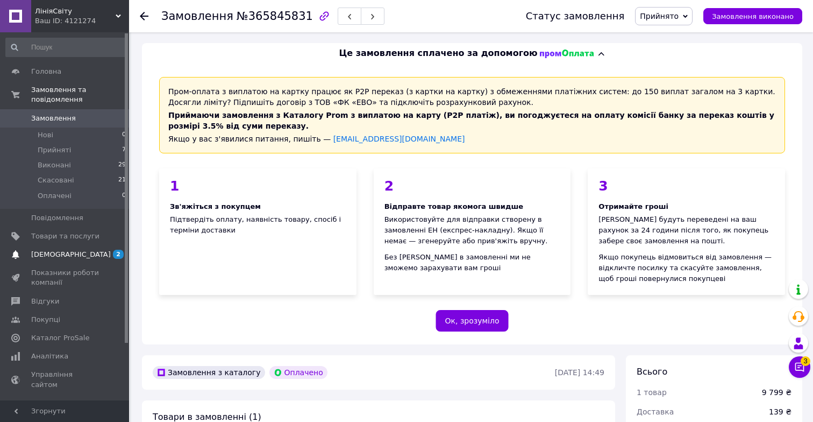
click at [102, 263] on link "Сповіщення 2" at bounding box center [66, 254] width 132 height 18
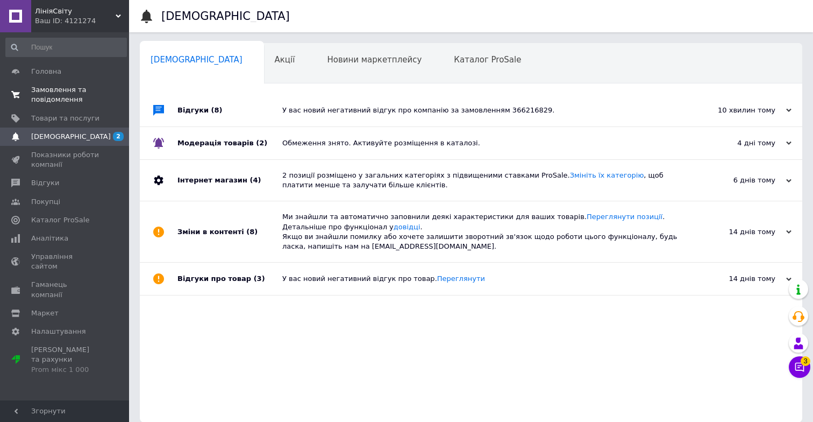
click at [54, 96] on span "Замовлення та повідомлення" at bounding box center [65, 94] width 68 height 19
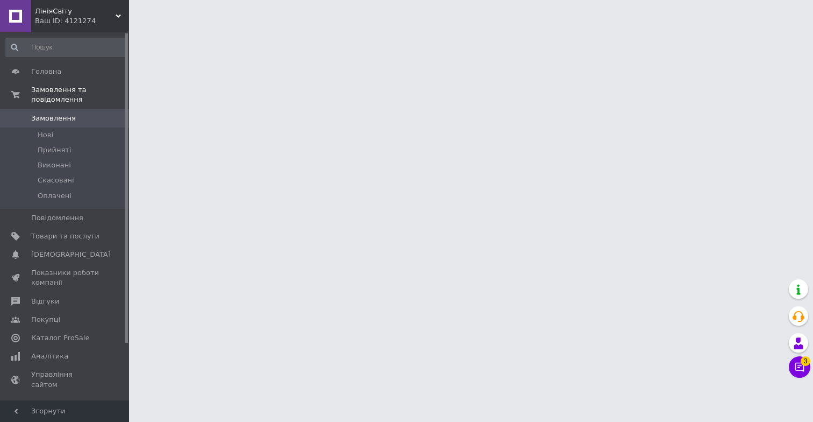
click at [792, 371] on button "Чат з покупцем 3" at bounding box center [800, 367] width 22 height 22
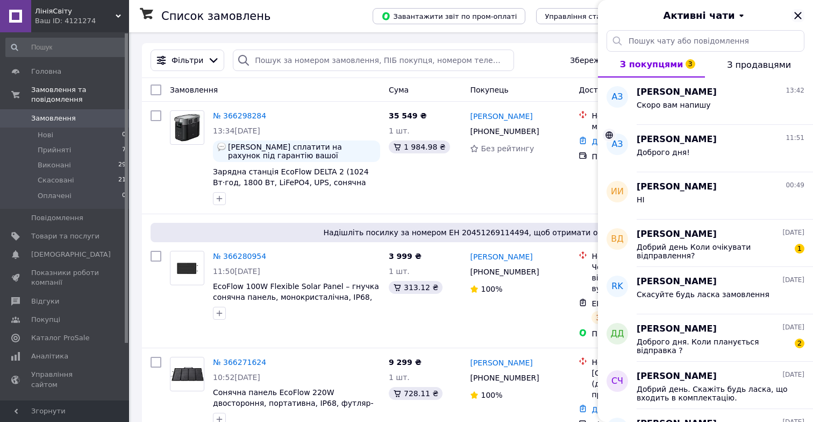
click at [798, 18] on icon "Закрити" at bounding box center [798, 15] width 13 height 13
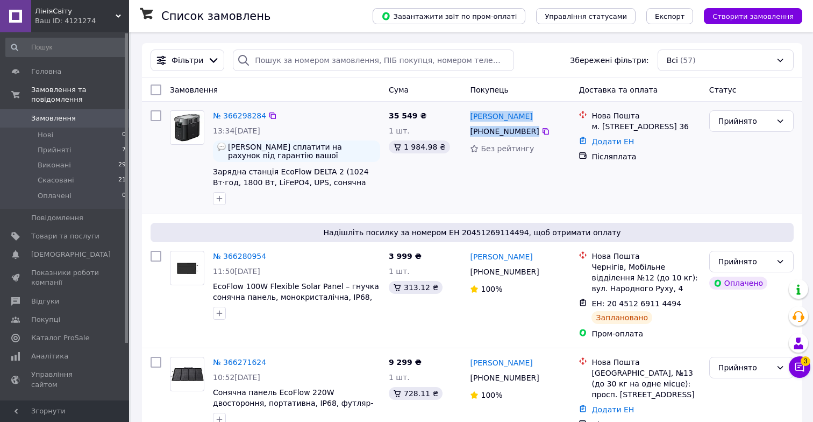
drag, startPoint x: 468, startPoint y: 114, endPoint x: 529, endPoint y: 139, distance: 65.8
click at [529, 139] on div "Елена Михайловська +380 97 093 38 38 Без рейтингу" at bounding box center [520, 157] width 109 height 103
copy div "Елена Михайловська +380 97 093 38 38"
click at [543, 304] on div "Олексій Фролов +380 93 450 78 61 100%" at bounding box center [520, 294] width 109 height 97
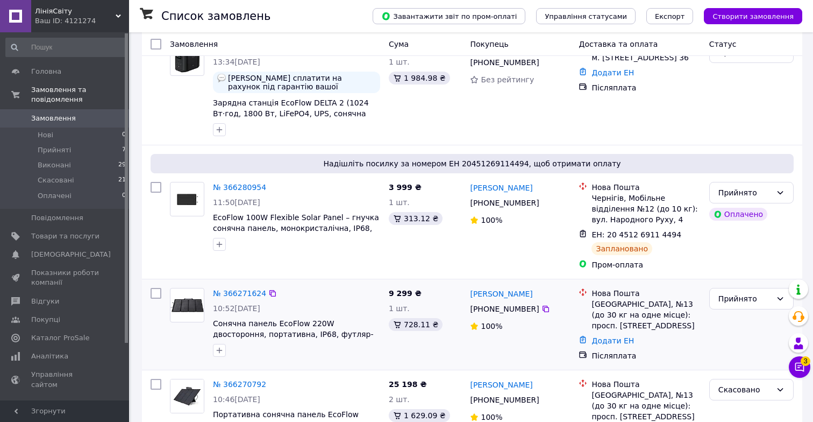
scroll to position [46, 0]
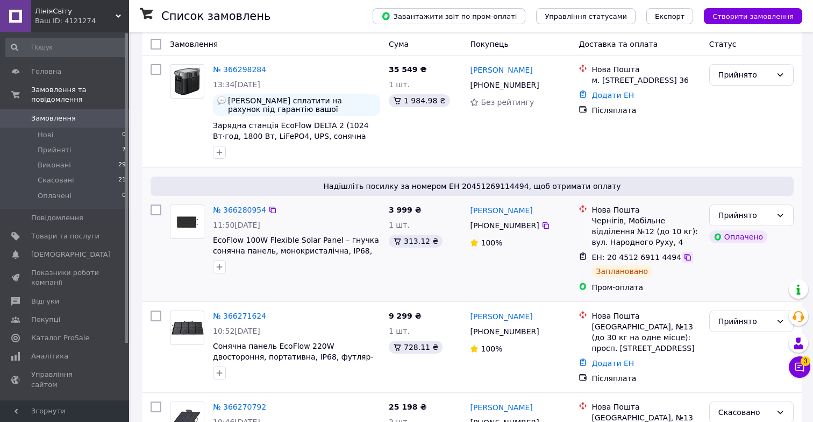
click at [684, 256] on icon at bounding box center [688, 257] width 9 height 9
drag, startPoint x: 468, startPoint y: 209, endPoint x: 536, endPoint y: 225, distance: 69.7
click at [536, 225] on div "Олексій Фролов +380 93 450 78 61 100%" at bounding box center [520, 248] width 109 height 97
click at [538, 232] on div "[PHONE_NUMBER]" at bounding box center [504, 225] width 73 height 15
drag, startPoint x: 469, startPoint y: 210, endPoint x: 537, endPoint y: 231, distance: 71.6
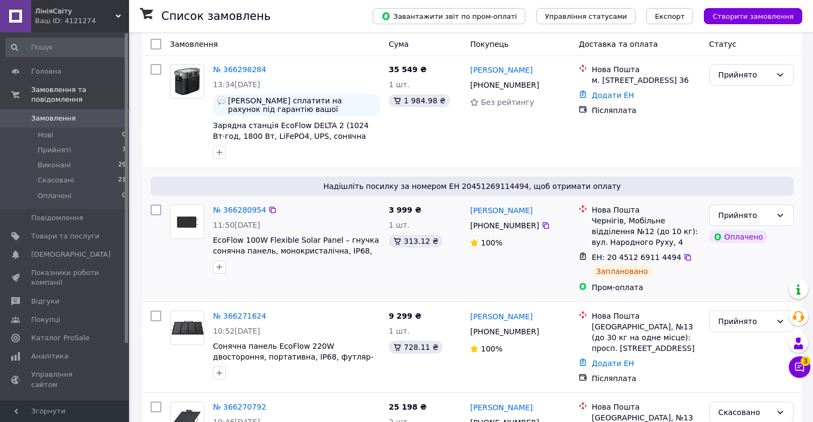
click at [537, 231] on div "Олексій Фролов +380 93 450 78 61 100%" at bounding box center [520, 248] width 109 height 97
copy div "Олексій Фролов +380 93 450 78 61"
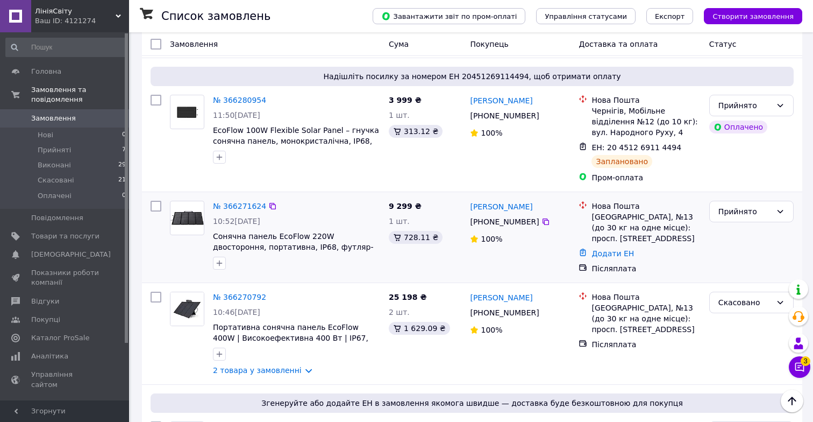
scroll to position [140, 0]
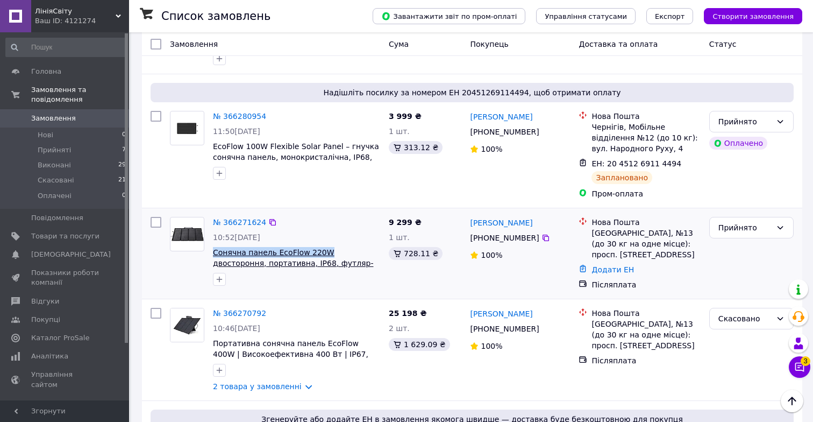
drag, startPoint x: 212, startPoint y: 252, endPoint x: 324, endPoint y: 251, distance: 112.4
click at [324, 251] on div "№ 366271624 10:52, 12.10.2025 Сонячна панель EcoFlow 220W двостороння, портатив…" at bounding box center [297, 250] width 176 height 77
copy span "Сонячна панель EcoFlow 220W"
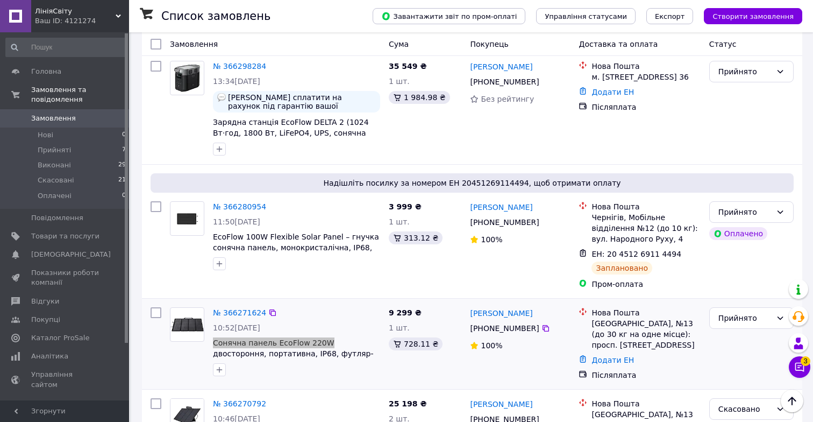
scroll to position [11, 0]
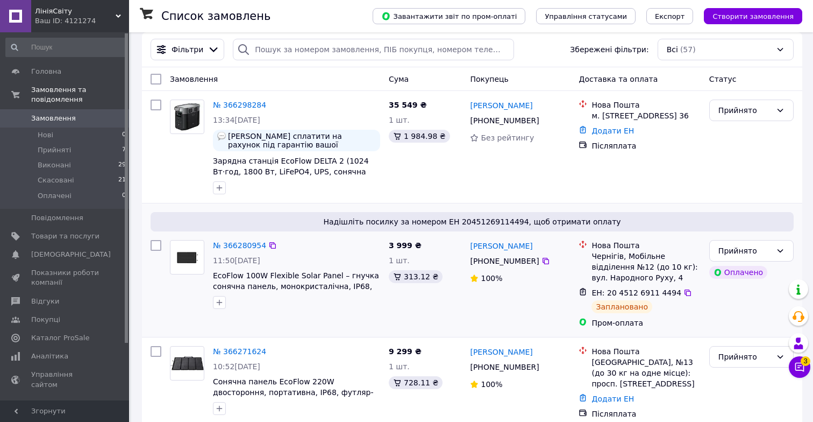
click at [488, 287] on div "Олексій Фролов +380 93 450 78 61 100%" at bounding box center [520, 284] width 109 height 97
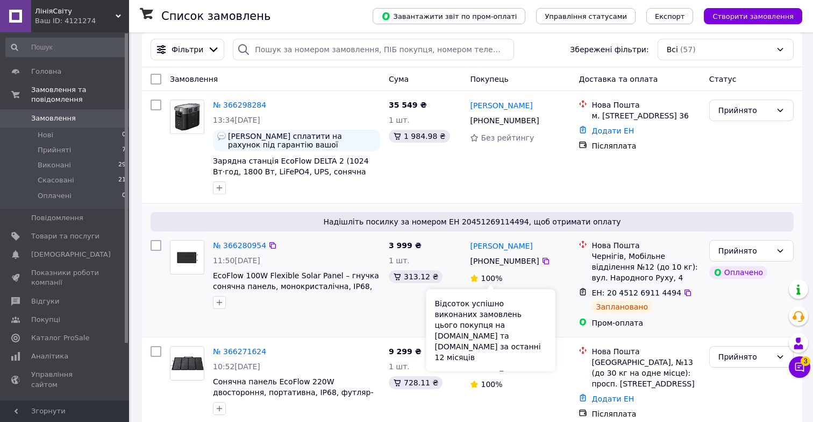
click at [489, 279] on span "100%" at bounding box center [492, 278] width 22 height 9
drag, startPoint x: 489, startPoint y: 279, endPoint x: 495, endPoint y: 279, distance: 5.9
click at [495, 279] on span "100%" at bounding box center [492, 278] width 22 height 9
click at [489, 279] on span "100%" at bounding box center [492, 278] width 22 height 9
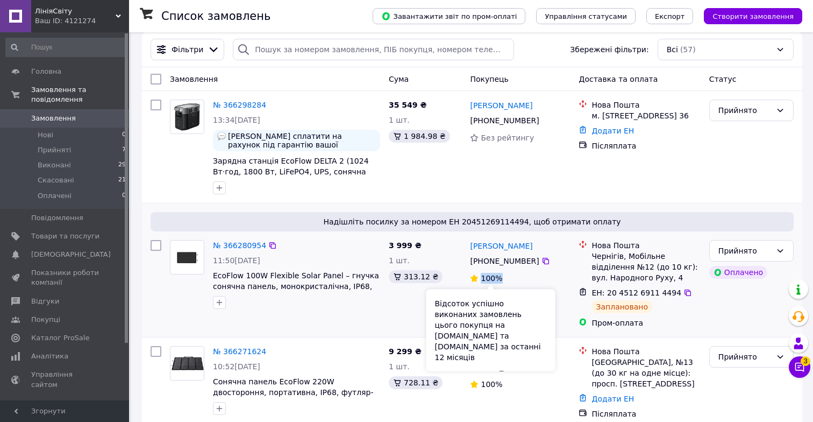
click at [489, 279] on span "100%" at bounding box center [492, 278] width 22 height 9
click at [492, 279] on span "100%" at bounding box center [492, 278] width 22 height 9
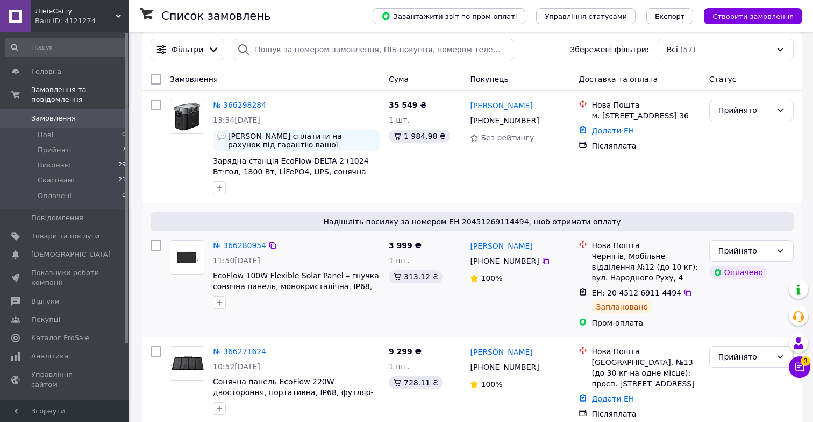
click at [663, 331] on div "Нова Пошта Чернігів, Мобільне відділення №12 (до 10 кг): вул. Народного Руху, 4…" at bounding box center [639, 284] width 130 height 97
click at [800, 366] on icon at bounding box center [799, 366] width 11 height 11
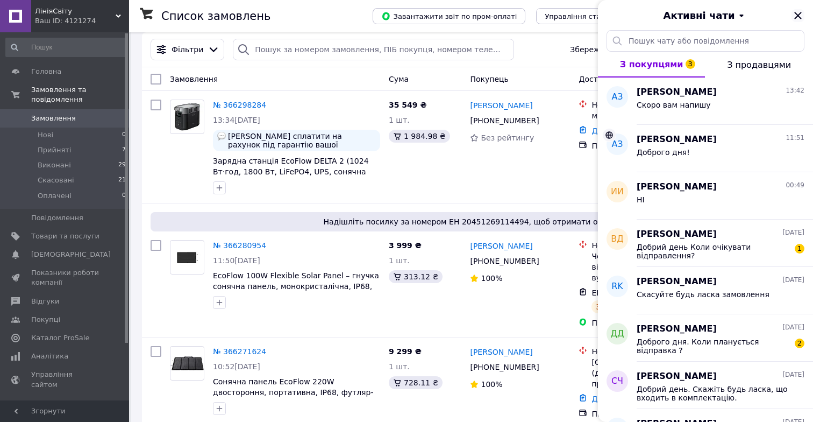
click at [794, 15] on icon "Закрити" at bounding box center [798, 15] width 13 height 13
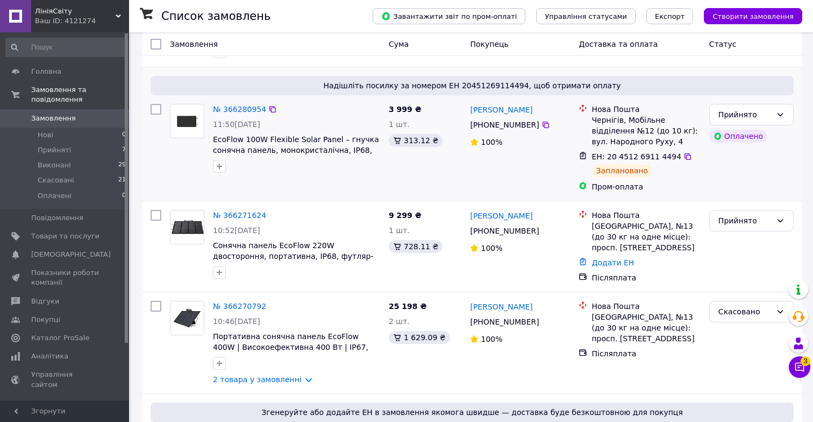
scroll to position [148, 0]
